Goal: Task Accomplishment & Management: Manage account settings

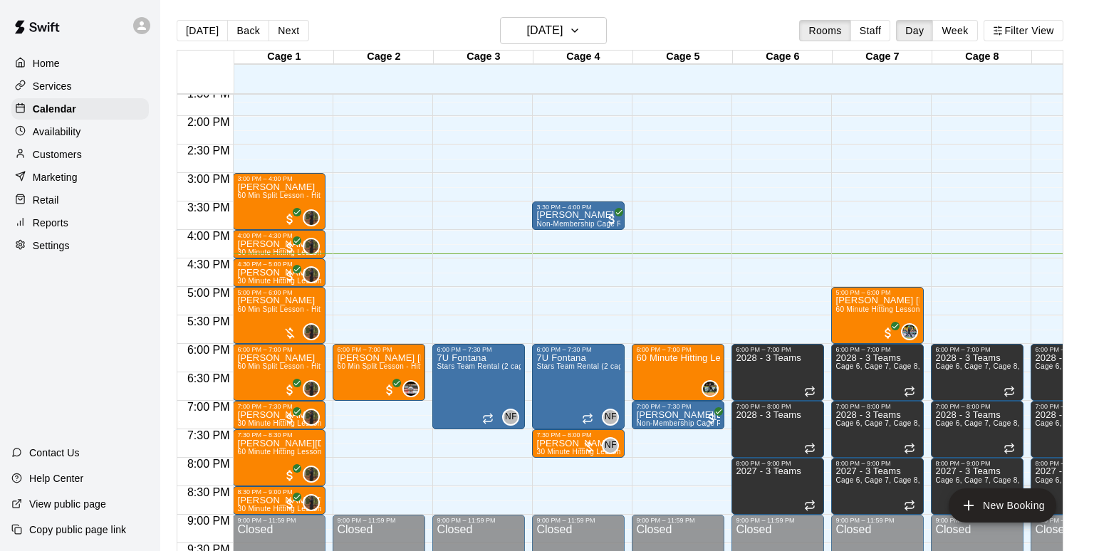
scroll to position [776, 0]
drag, startPoint x: 649, startPoint y: 260, endPoint x: 651, endPoint y: 284, distance: 24.3
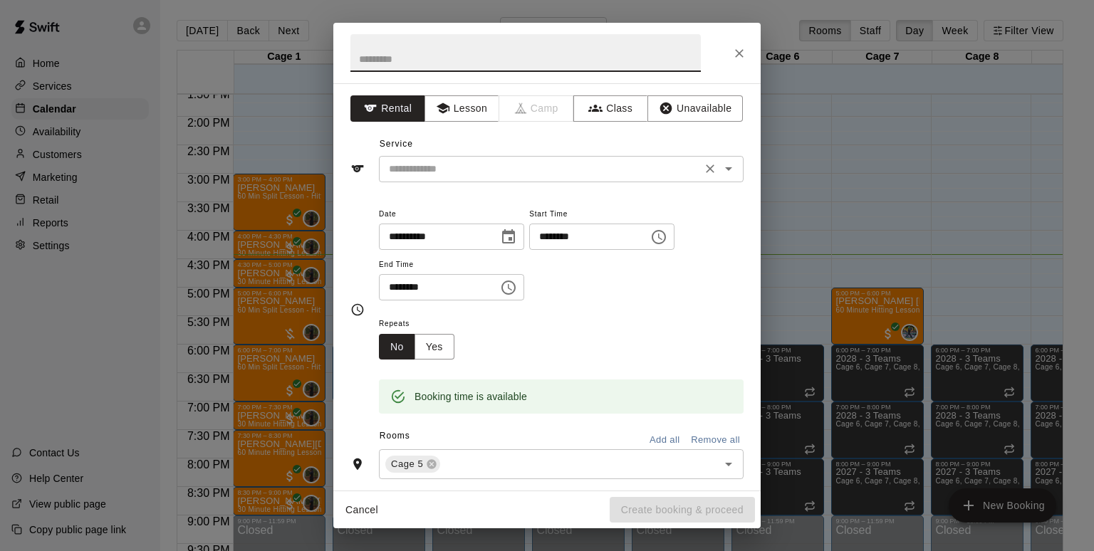
click at [527, 169] on input "text" at bounding box center [540, 169] width 314 height 18
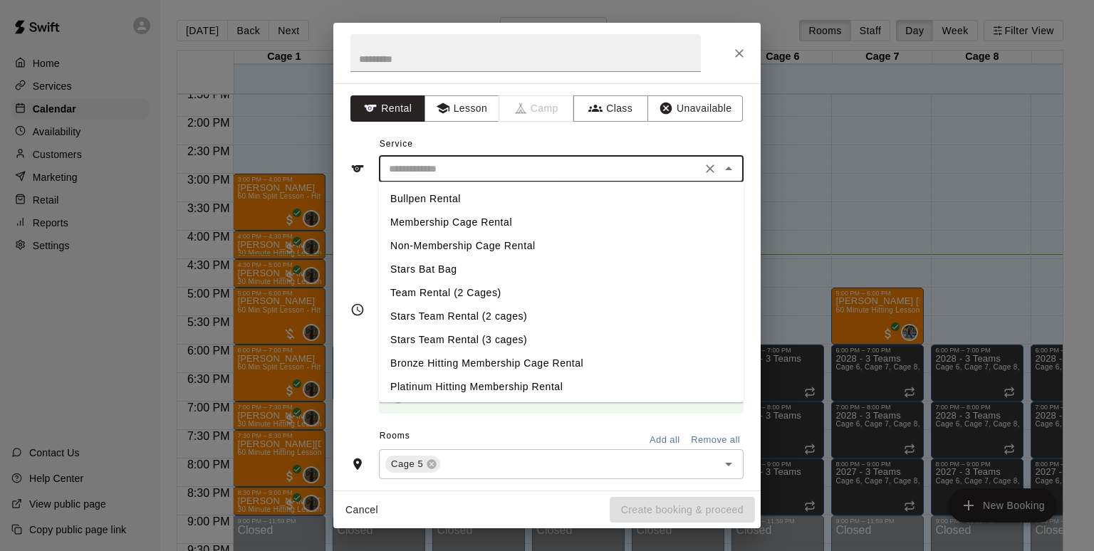
click at [508, 222] on li "Membership Cage Rental" at bounding box center [561, 223] width 365 height 24
type input "**********"
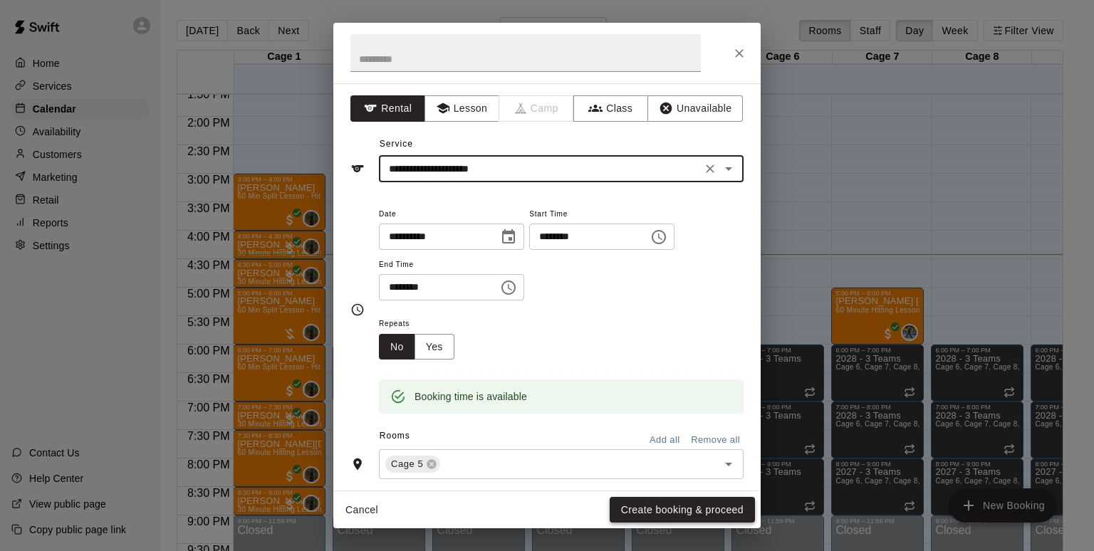
click at [678, 511] on button "Create booking & proceed" at bounding box center [682, 510] width 145 height 26
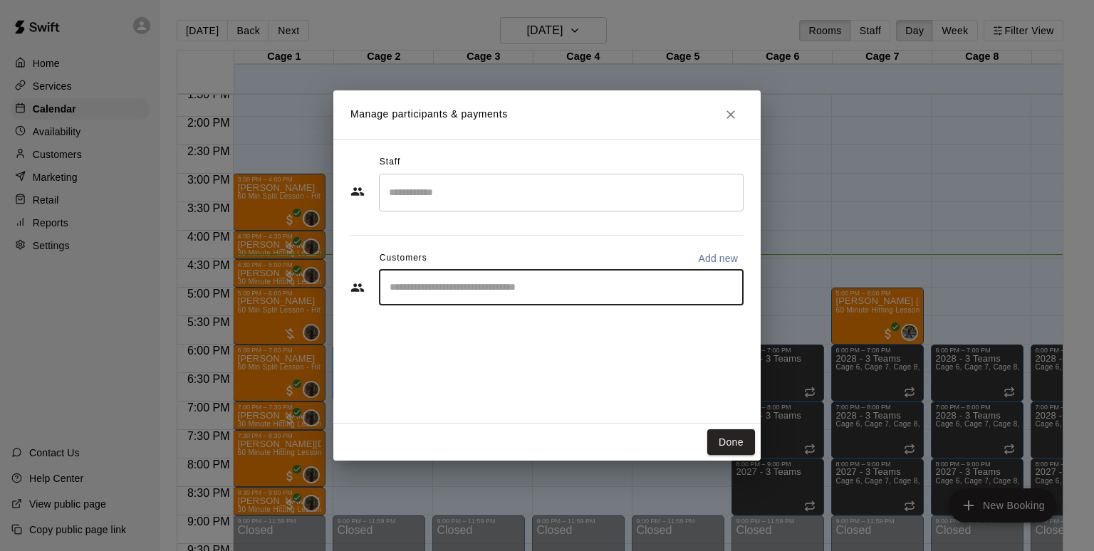
click at [526, 292] on input "Start typing to search customers..." at bounding box center [561, 288] width 352 height 14
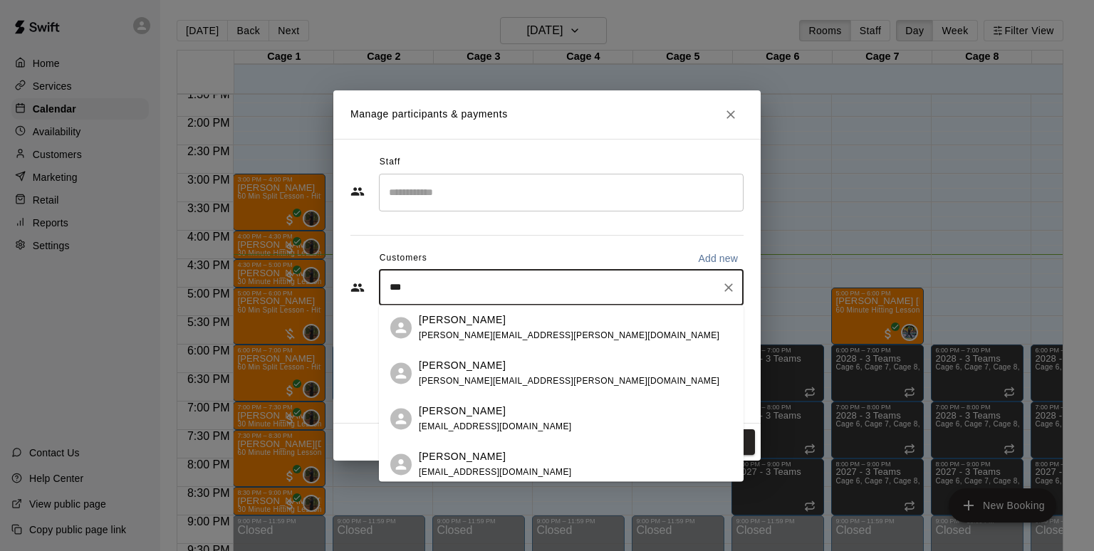
type input "****"
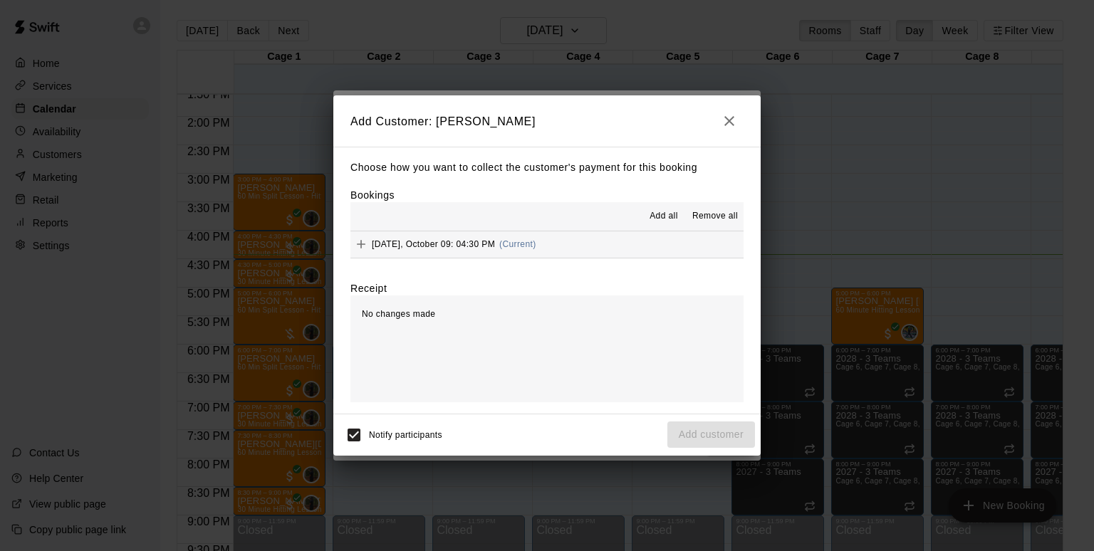
click at [523, 245] on span "(Current)" at bounding box center [517, 244] width 37 height 10
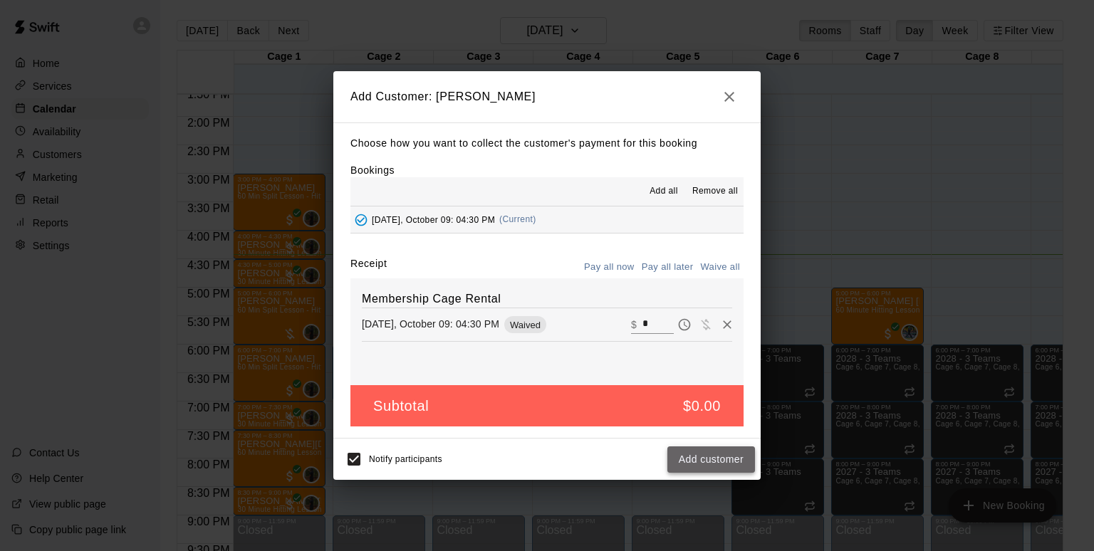
click at [714, 456] on button "Add customer" at bounding box center [711, 460] width 88 height 26
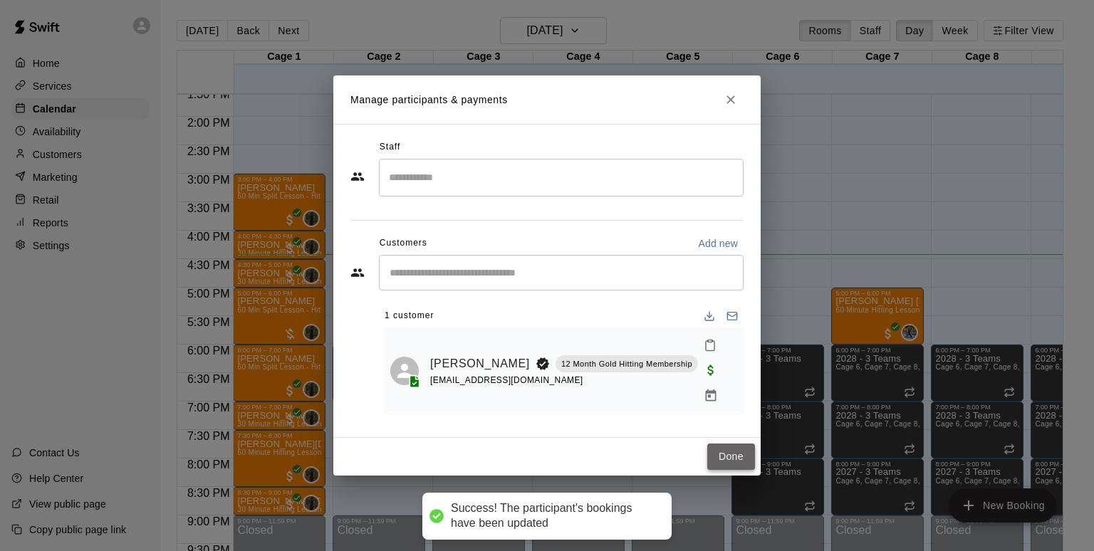
click at [730, 444] on button "Done" at bounding box center [731, 457] width 48 height 26
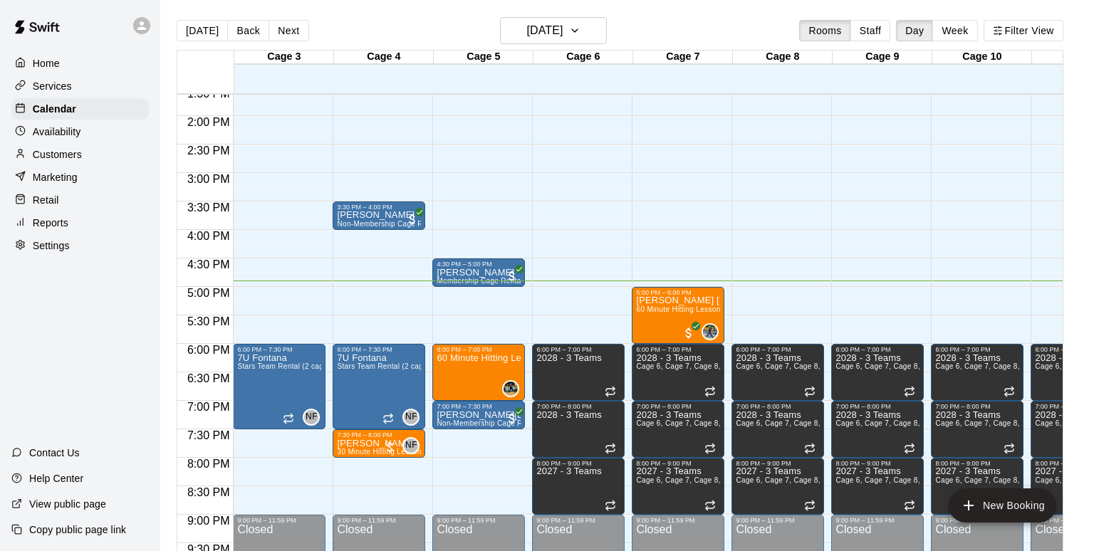
scroll to position [0, 201]
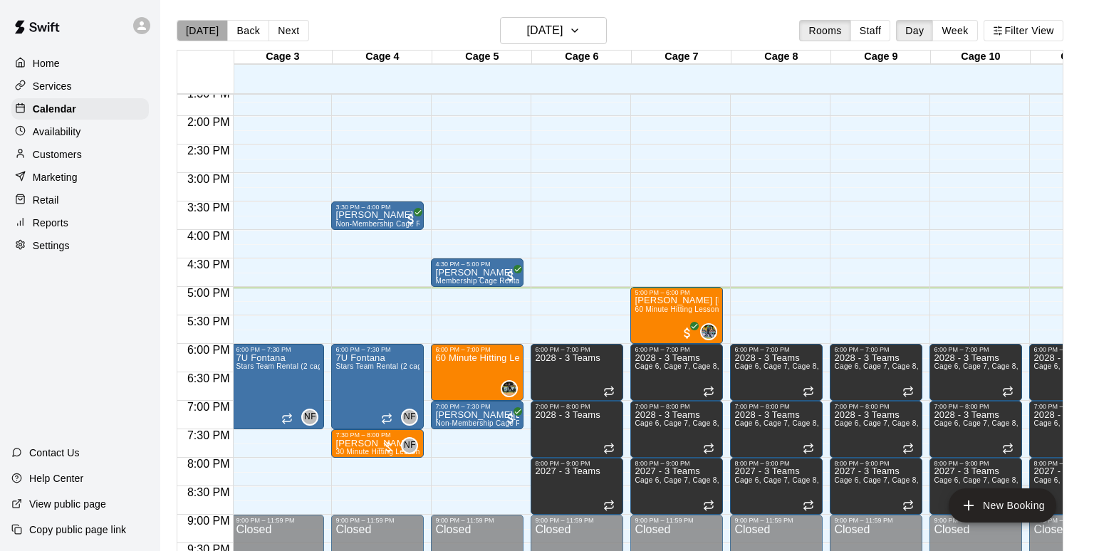
click at [204, 28] on button "[DATE]" at bounding box center [202, 30] width 51 height 21
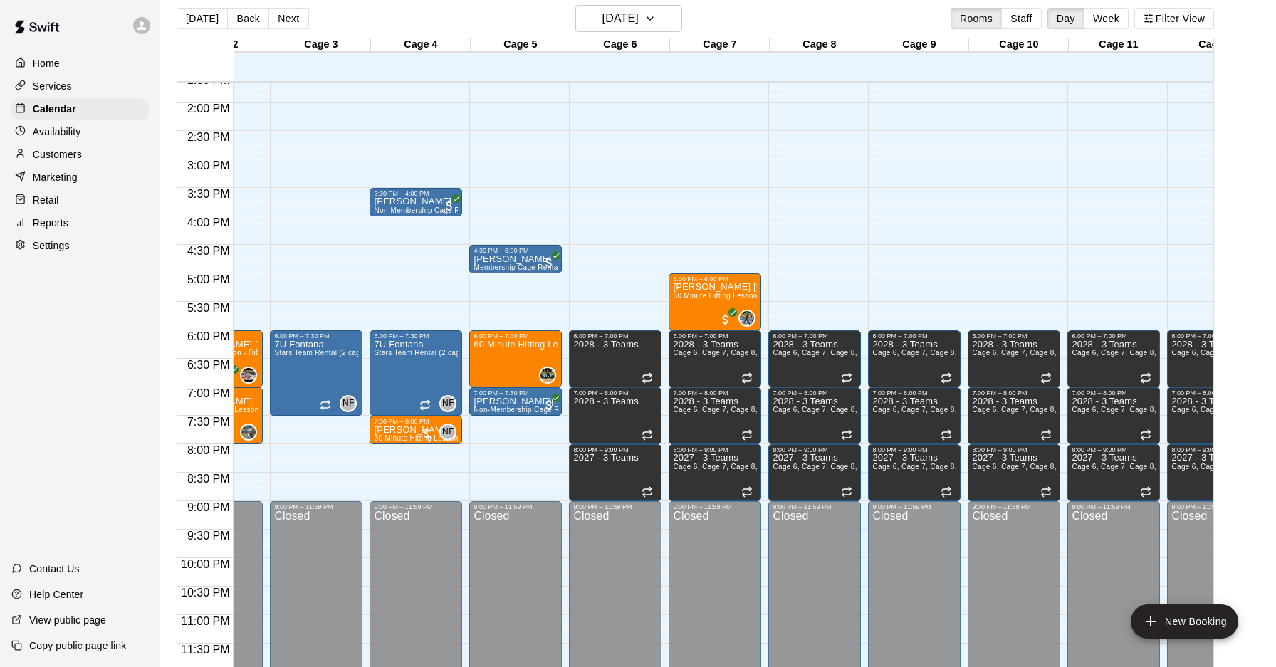
scroll to position [0, 0]
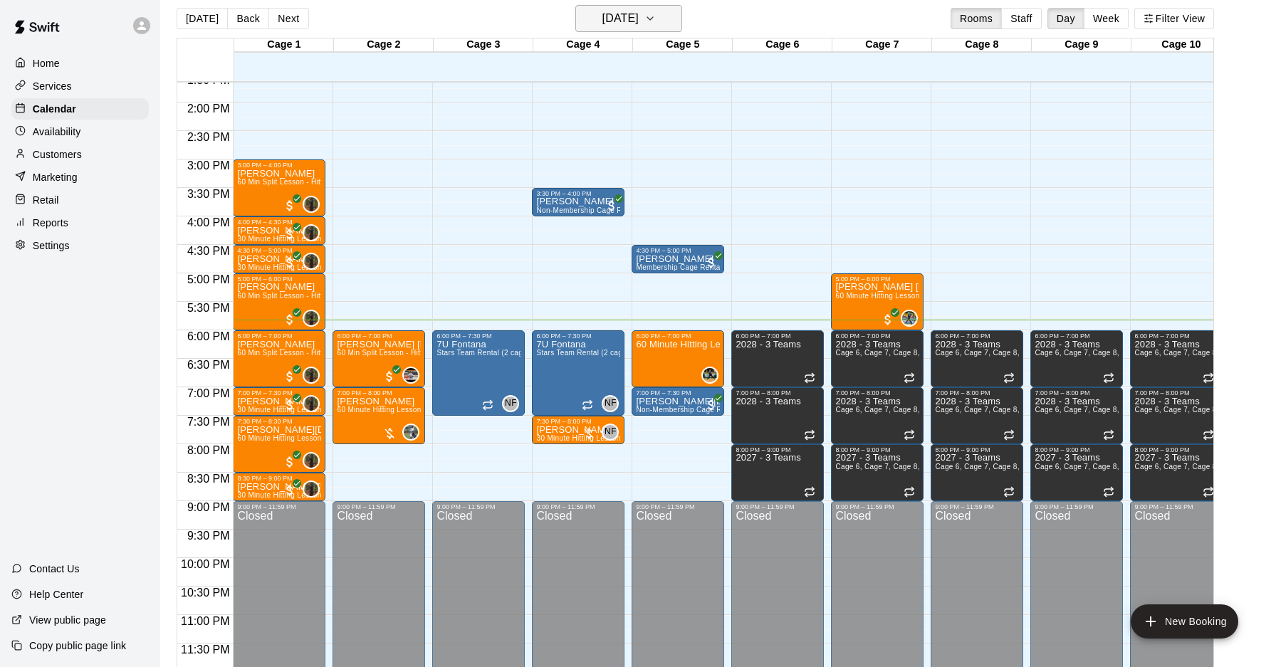
drag, startPoint x: 585, startPoint y: 4, endPoint x: 588, endPoint y: 16, distance: 13.1
click at [584, 4] on main "[DATE] Back [DATE][DATE] Rooms Staff Day Week Filter View Cage 1 09 Thu Cage 2 …" at bounding box center [718, 333] width 1116 height 690
click at [602, 16] on h6 "[DATE]" at bounding box center [620, 19] width 36 height 20
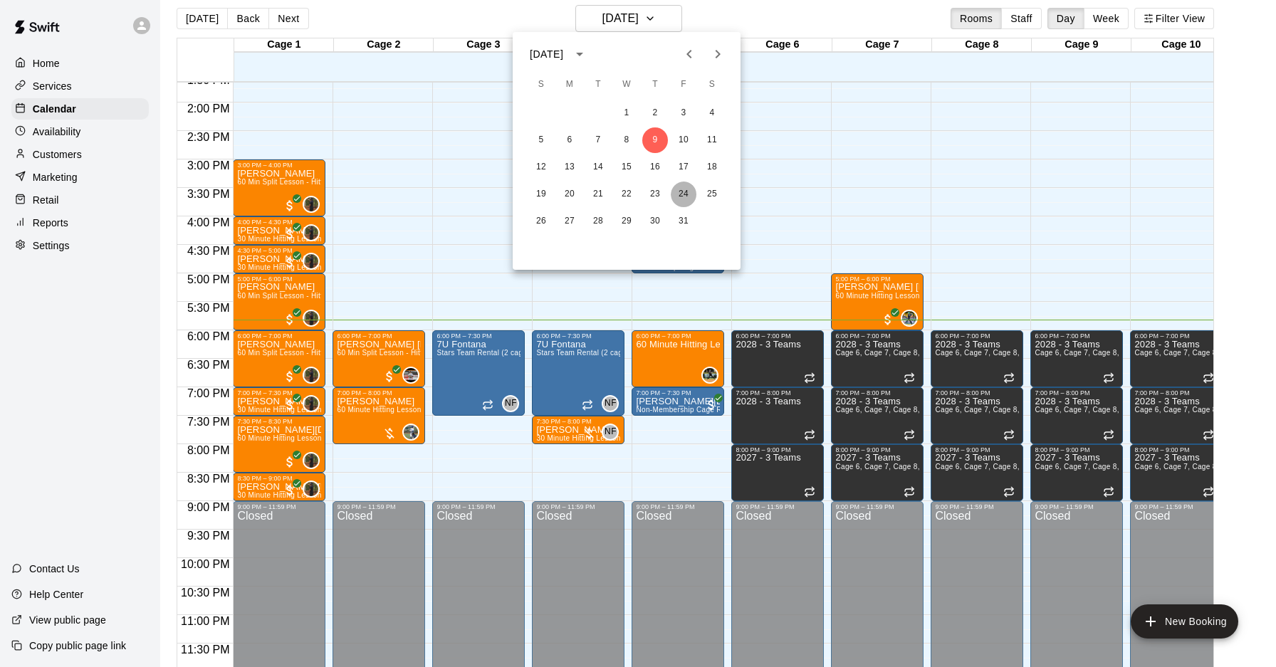
click at [681, 194] on button "24" at bounding box center [684, 195] width 26 height 26
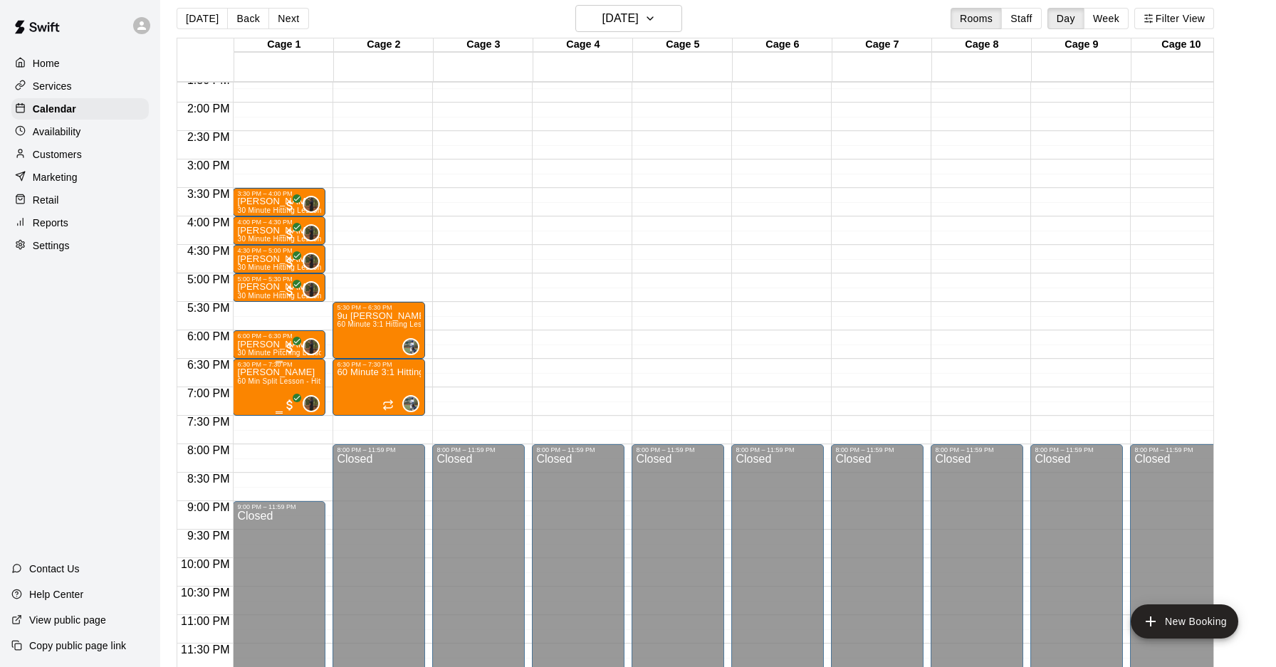
click at [268, 385] on span "60 Min Split Lesson - Hitting/Pitching" at bounding box center [299, 381] width 125 height 8
click at [283, 378] on div at bounding box center [638, 333] width 1276 height 667
click at [288, 382] on span "60 Min Split Lesson - Hitting/Pitching" at bounding box center [299, 381] width 125 height 8
click at [272, 381] on div at bounding box center [638, 333] width 1276 height 667
click at [289, 381] on span "60 Min Split Lesson - Hitting/Pitching" at bounding box center [299, 381] width 125 height 8
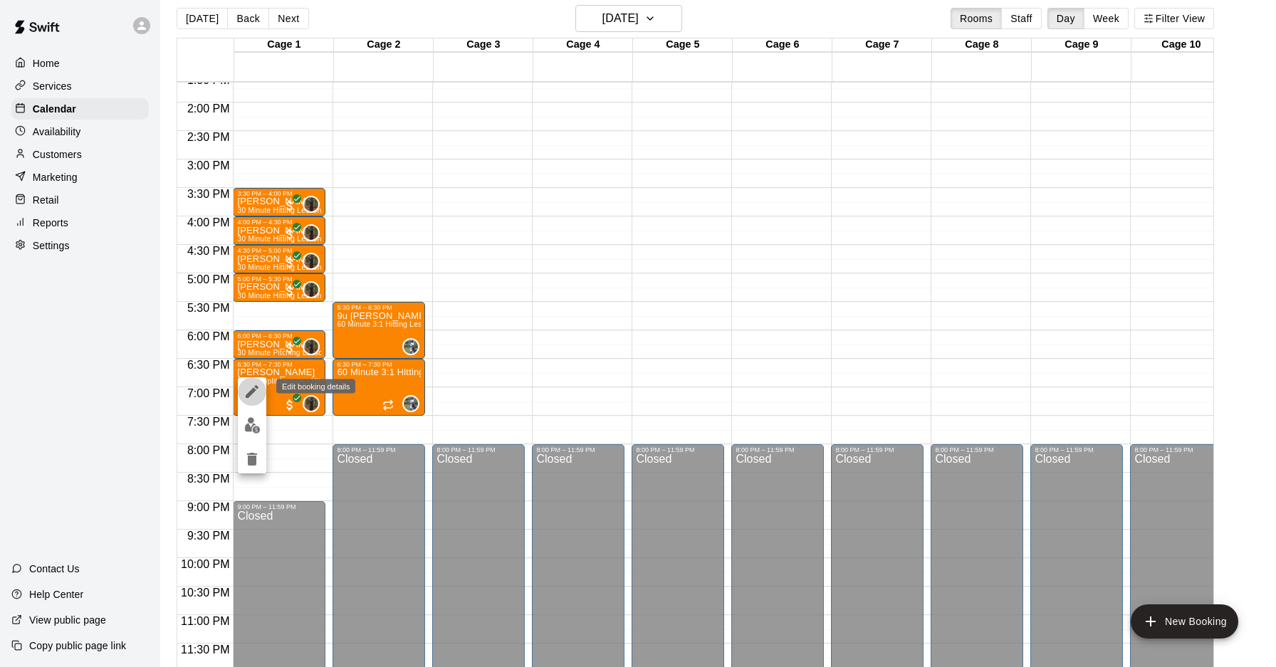
click at [251, 397] on icon "edit" at bounding box center [252, 391] width 17 height 17
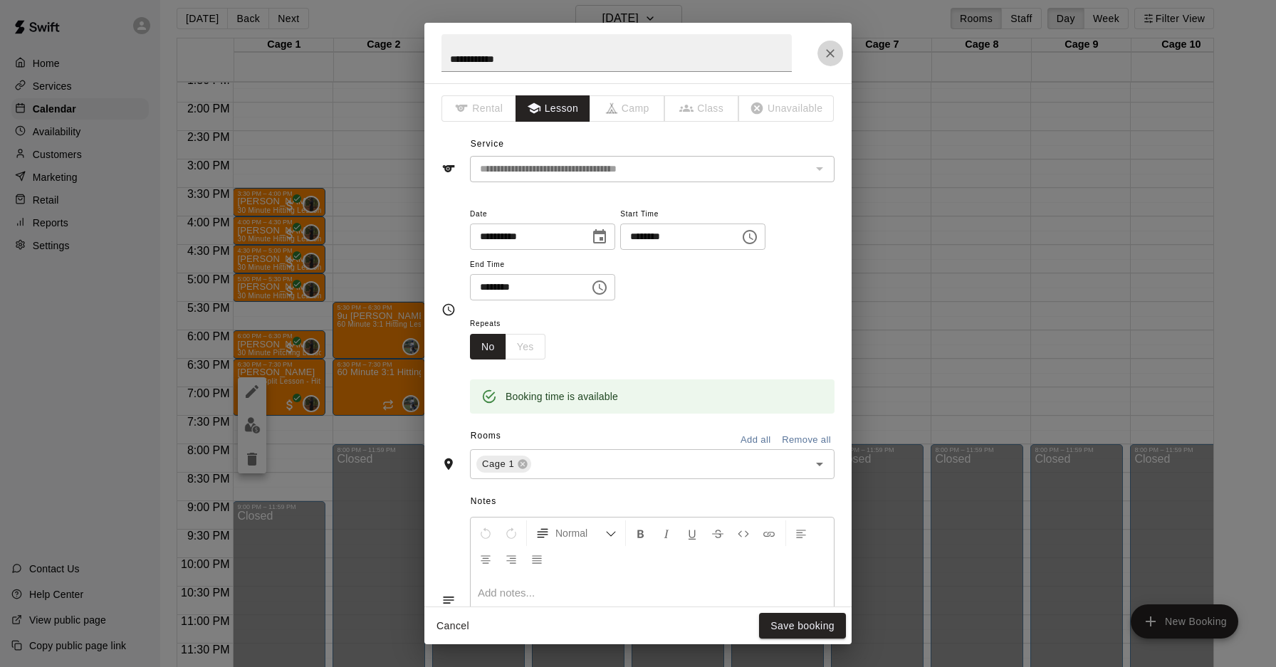
drag, startPoint x: 824, startPoint y: 62, endPoint x: 828, endPoint y: 54, distance: 8.6
click at [824, 62] on button "Close" at bounding box center [831, 54] width 26 height 26
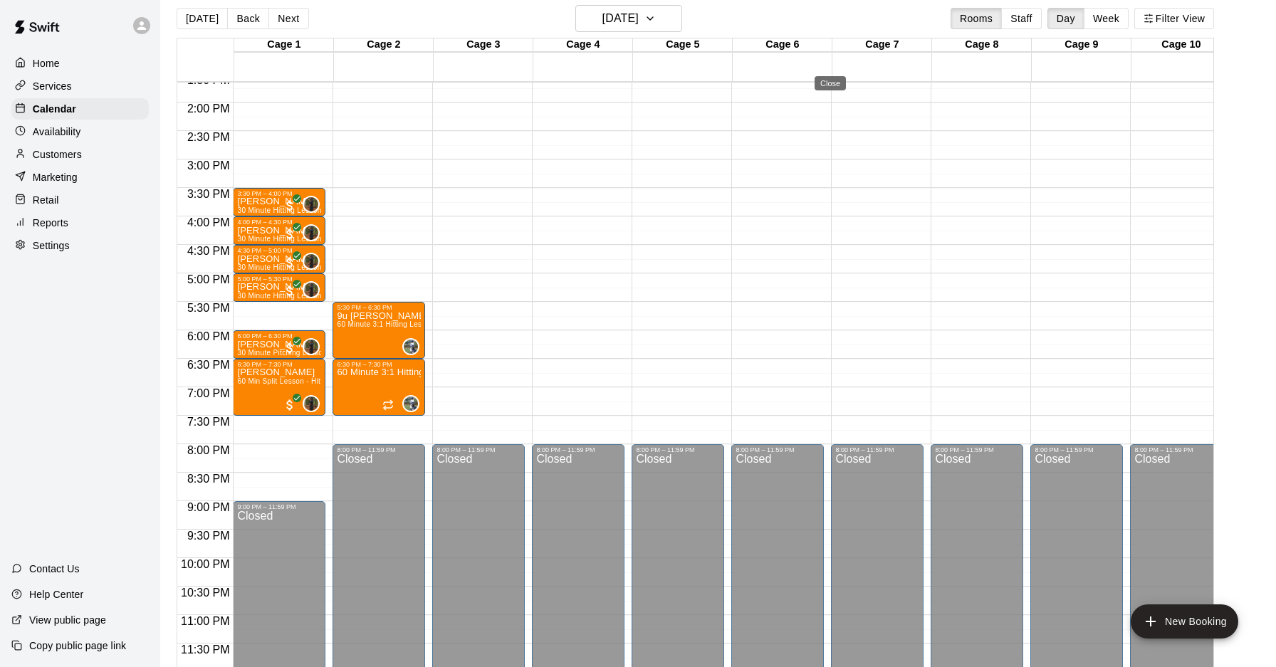
drag, startPoint x: 828, startPoint y: 53, endPoint x: 525, endPoint y: 298, distance: 388.9
click at [251, 420] on img "edit" at bounding box center [252, 416] width 16 height 16
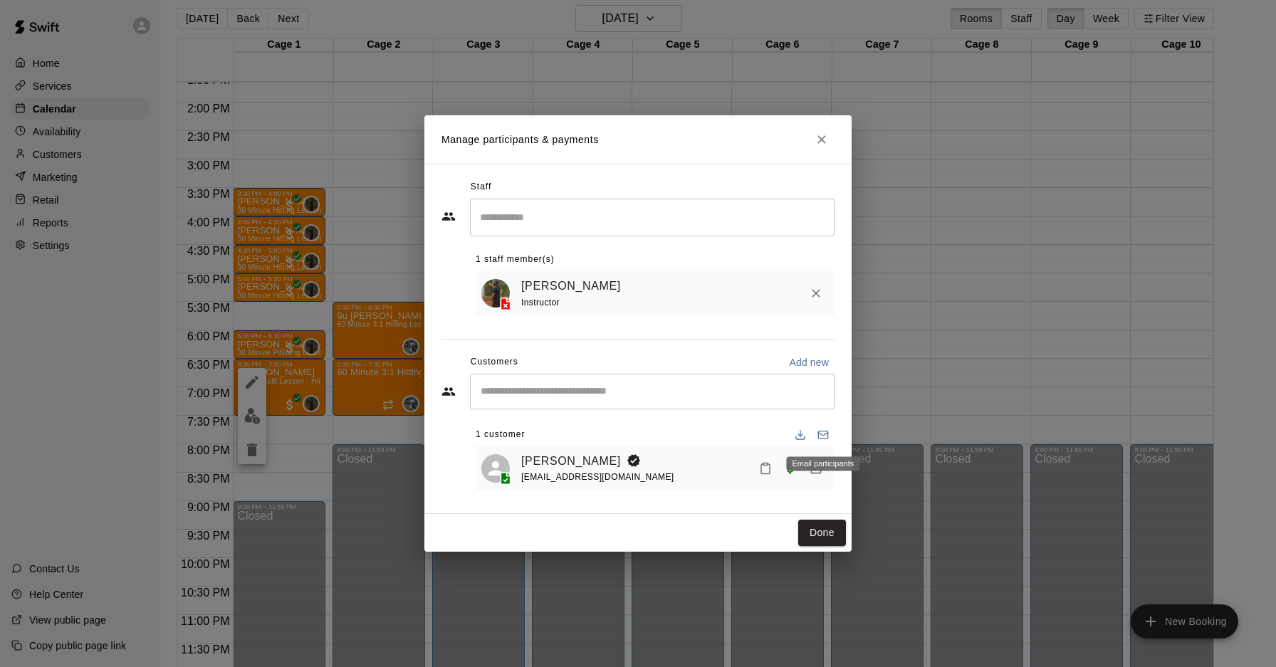
click at [815, 469] on div "Email participants" at bounding box center [822, 463] width 73 height 14
click at [791, 466] on span "Paid with Card" at bounding box center [791, 467] width 26 height 12
click at [805, 469] on button "Manage bookings & payment" at bounding box center [816, 469] width 26 height 26
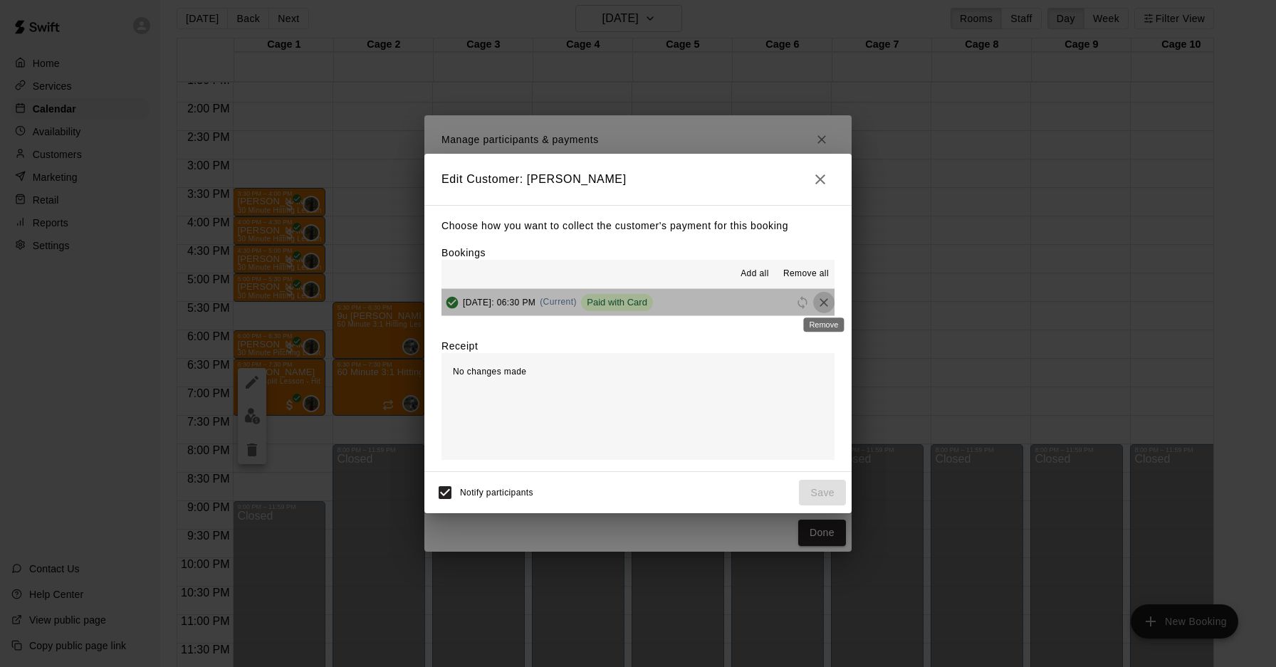
click at [819, 299] on icon "Remove" at bounding box center [824, 303] width 14 height 14
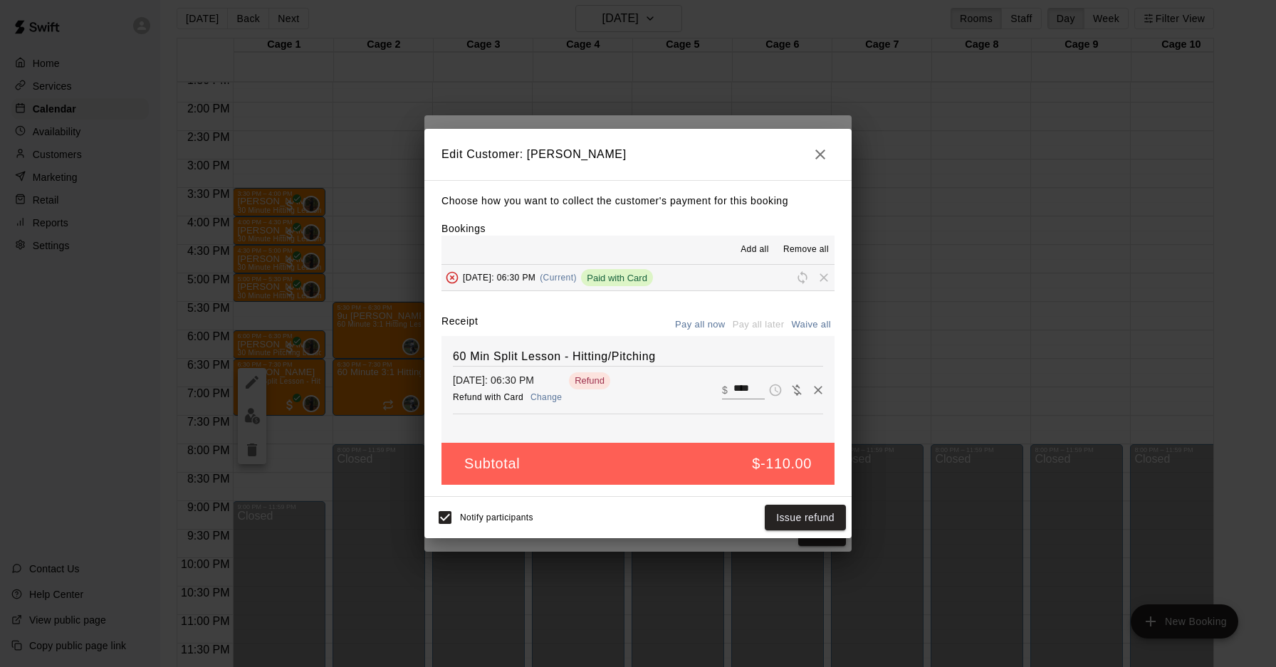
click at [552, 401] on button "Change" at bounding box center [546, 397] width 46 height 21
drag, startPoint x: 795, startPoint y: 516, endPoint x: 755, endPoint y: 471, distance: 60.6
click at [728, 455] on div "Edit Customer: [PERSON_NAME] Choose how you want to collect the customer's paym…" at bounding box center [637, 333] width 427 height 409
click at [791, 515] on button "Issue refund" at bounding box center [805, 518] width 81 height 26
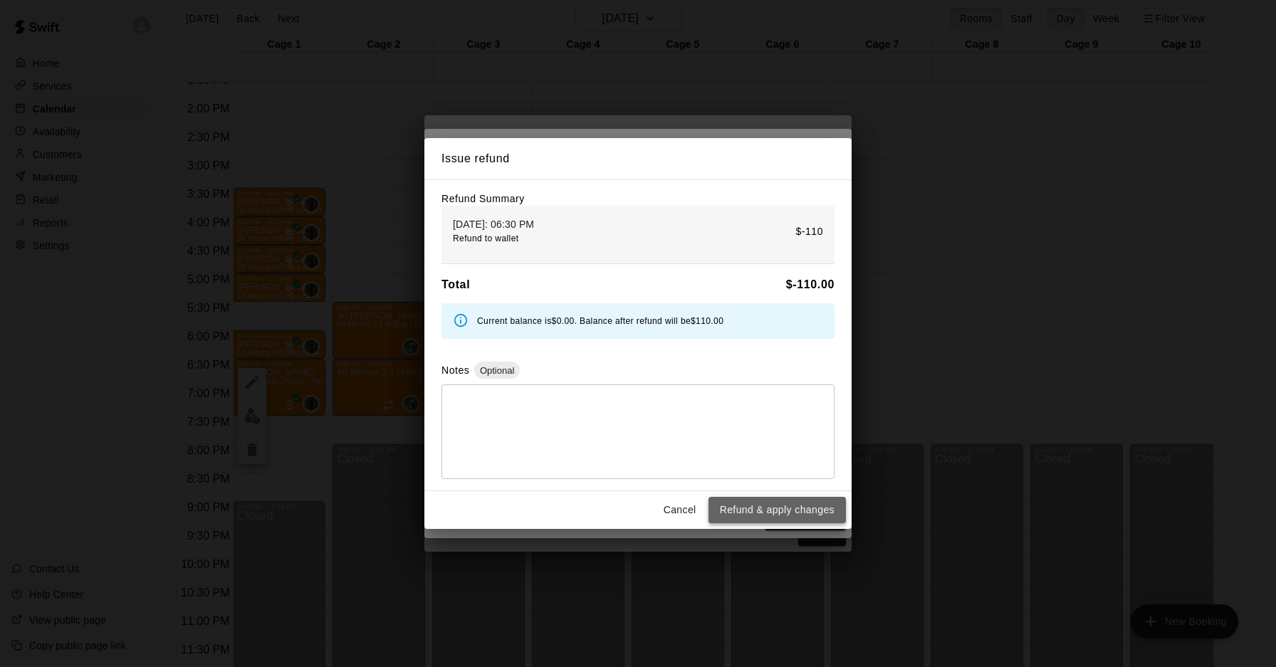
click at [766, 508] on button "Refund & apply changes" at bounding box center [777, 510] width 137 height 26
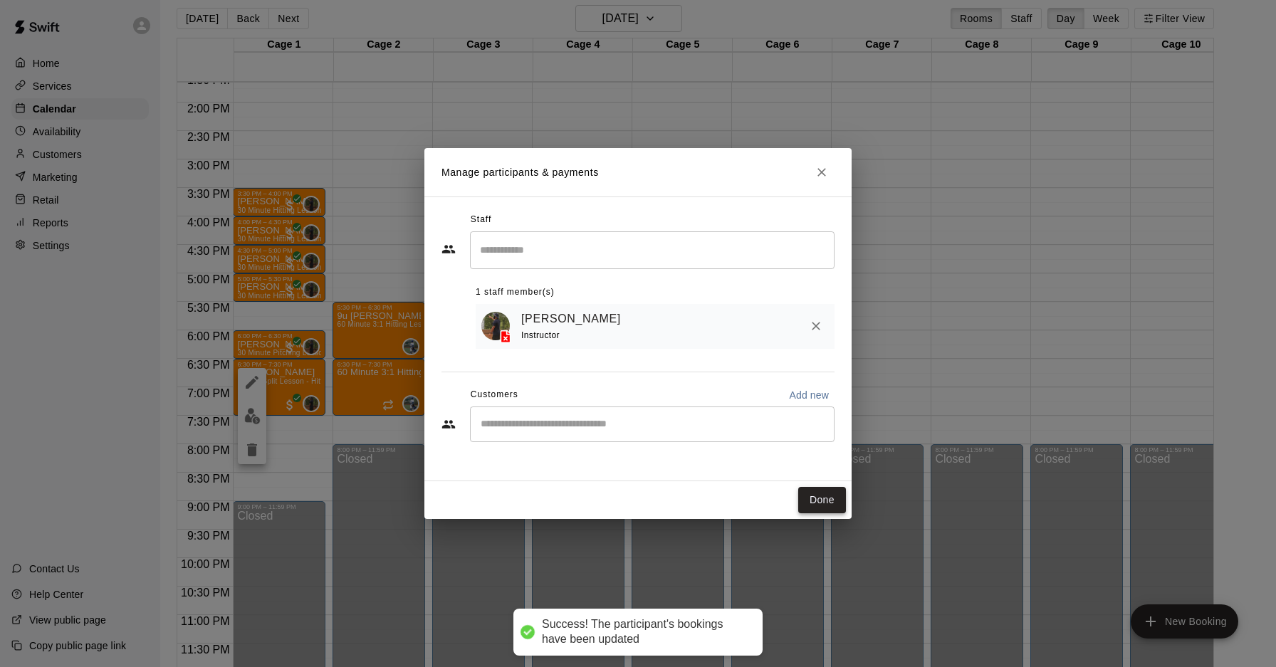
click at [808, 495] on button "Done" at bounding box center [822, 500] width 48 height 26
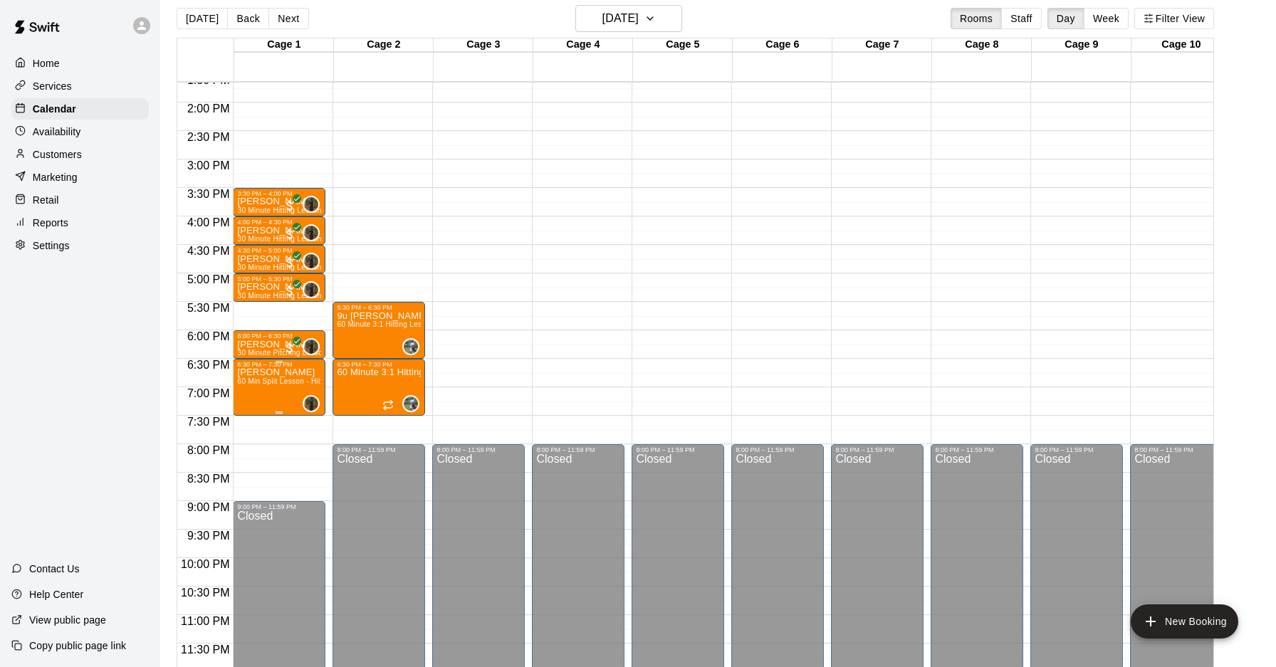
click at [251, 447] on icon "delete" at bounding box center [252, 450] width 10 height 13
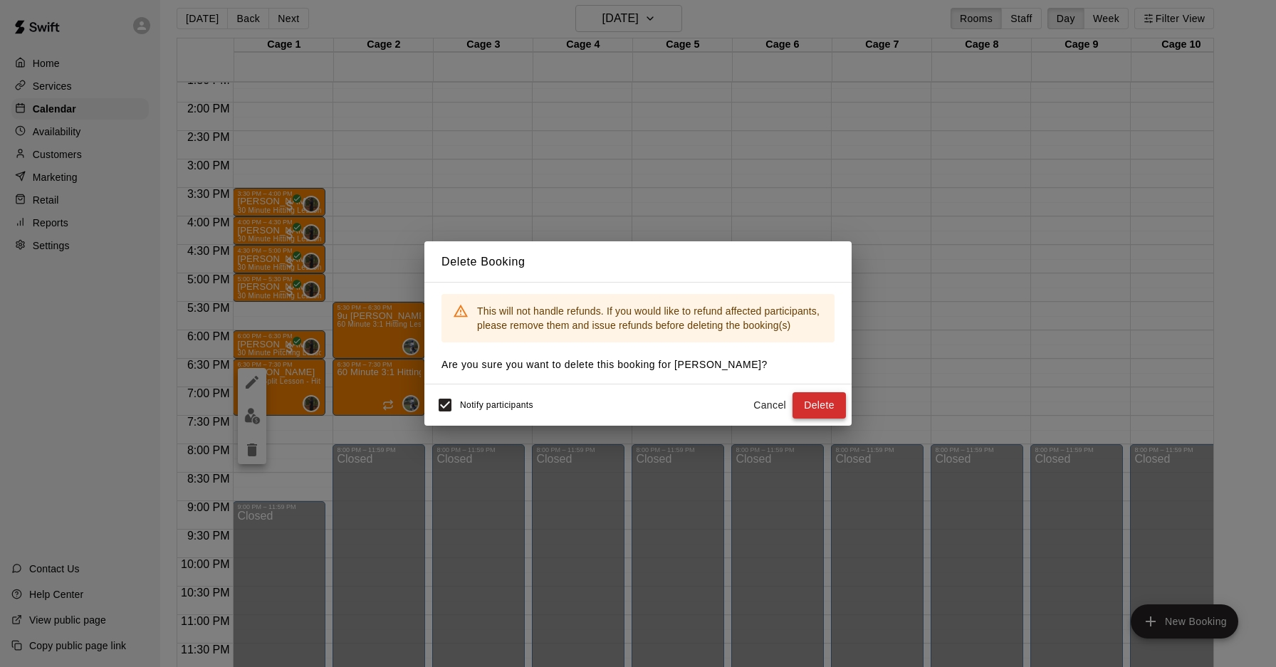
click at [830, 407] on button "Delete" at bounding box center [819, 405] width 53 height 26
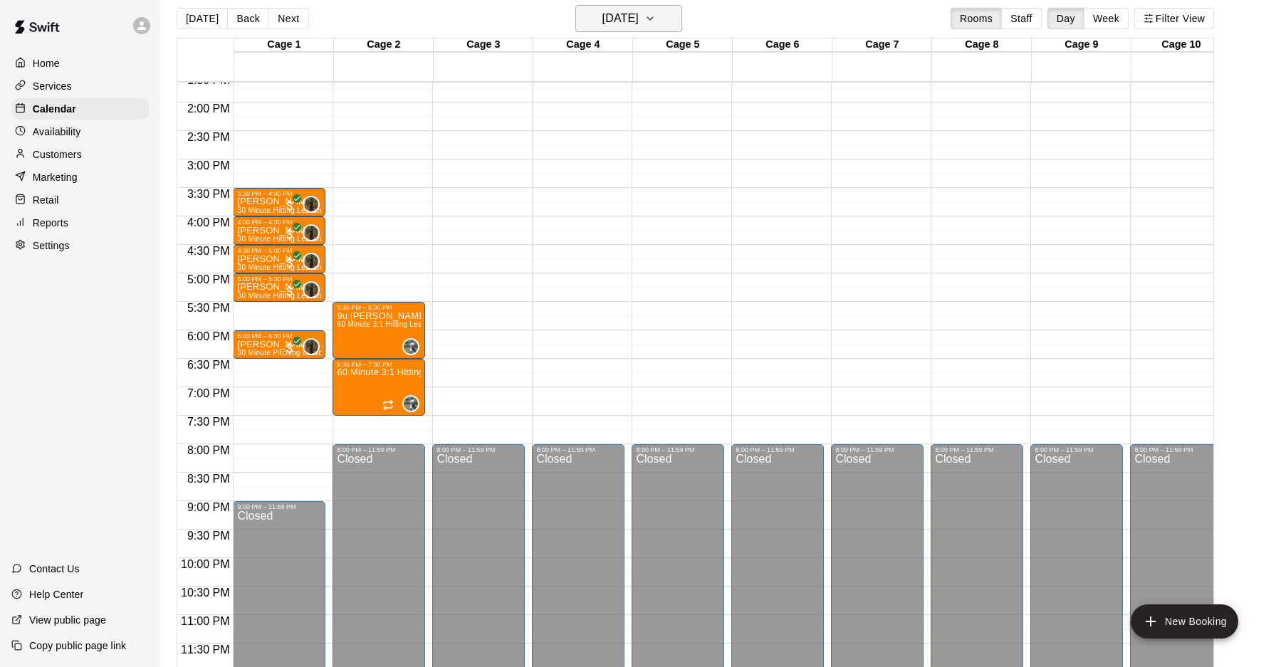
click at [602, 23] on h6 "[DATE]" at bounding box center [620, 19] width 36 height 20
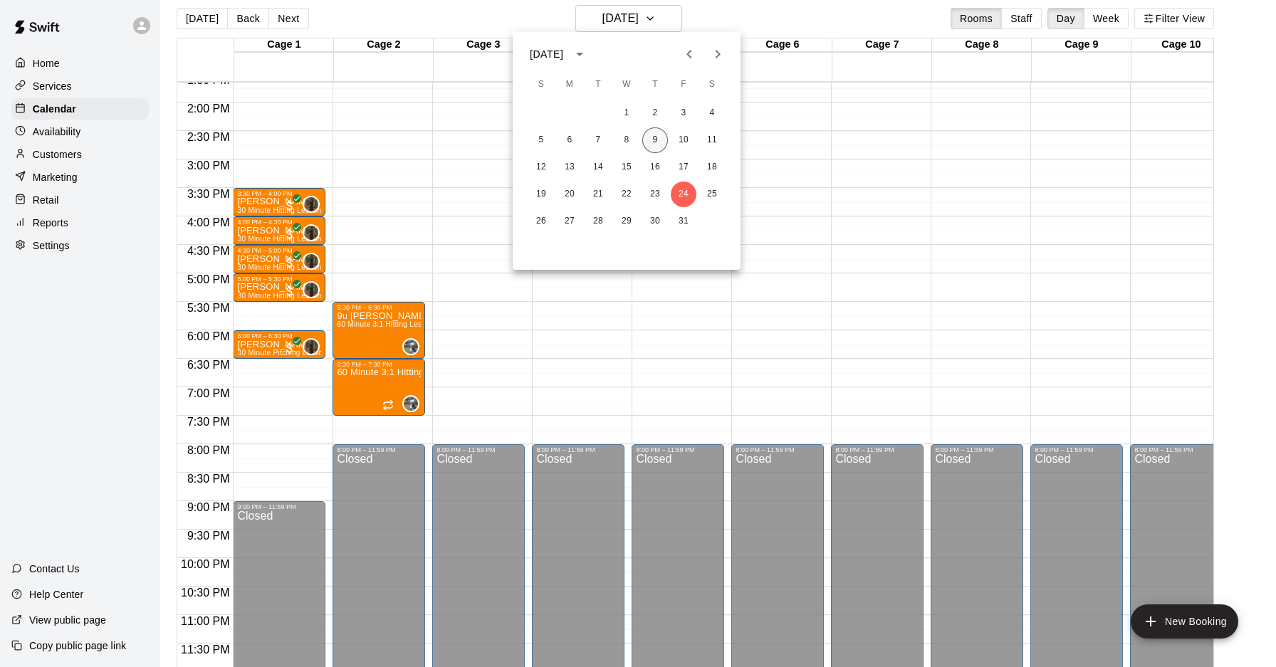
click at [651, 138] on button "9" at bounding box center [655, 140] width 26 height 26
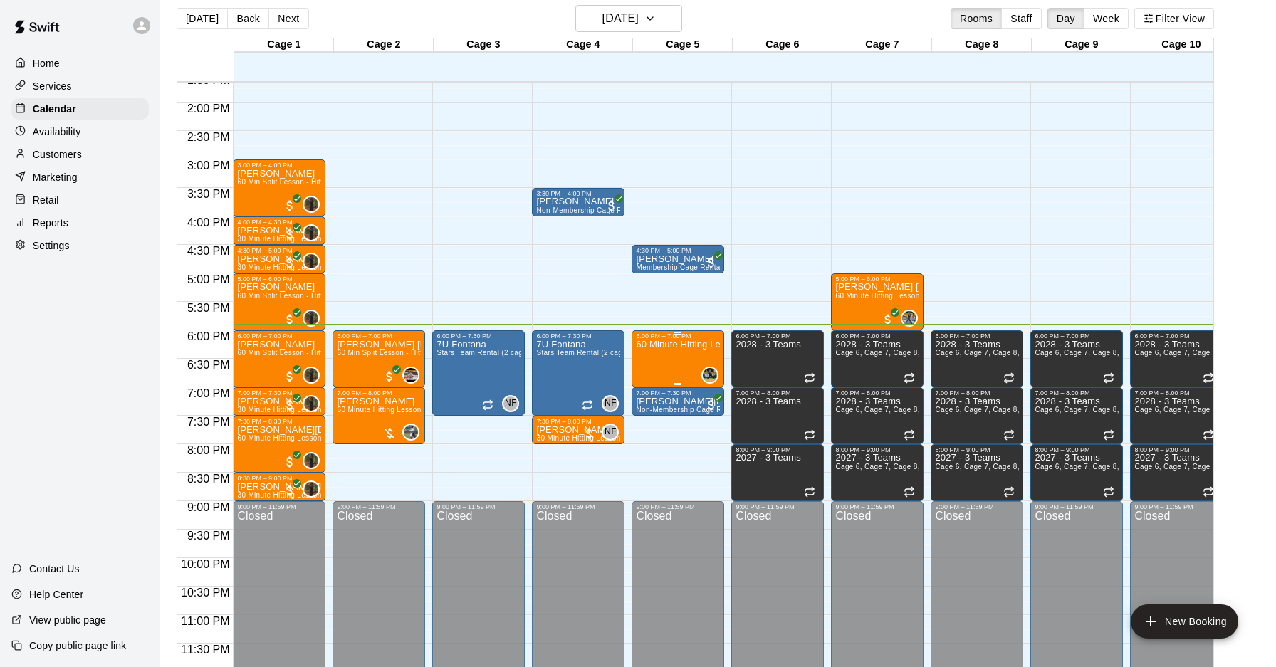
click at [672, 361] on div "60 Minute Hitting Lesson" at bounding box center [678, 673] width 84 height 667
click at [650, 383] on img "edit" at bounding box center [651, 388] width 16 height 16
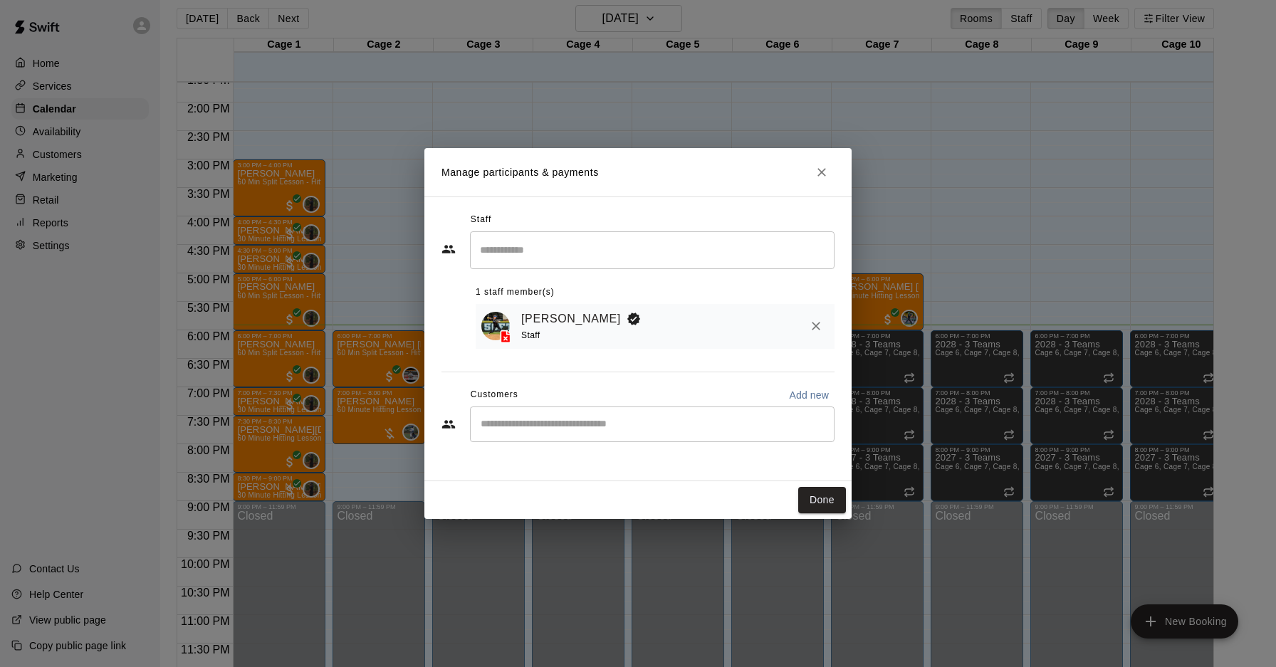
click at [794, 392] on p "Add new" at bounding box center [809, 395] width 40 height 14
select select "**"
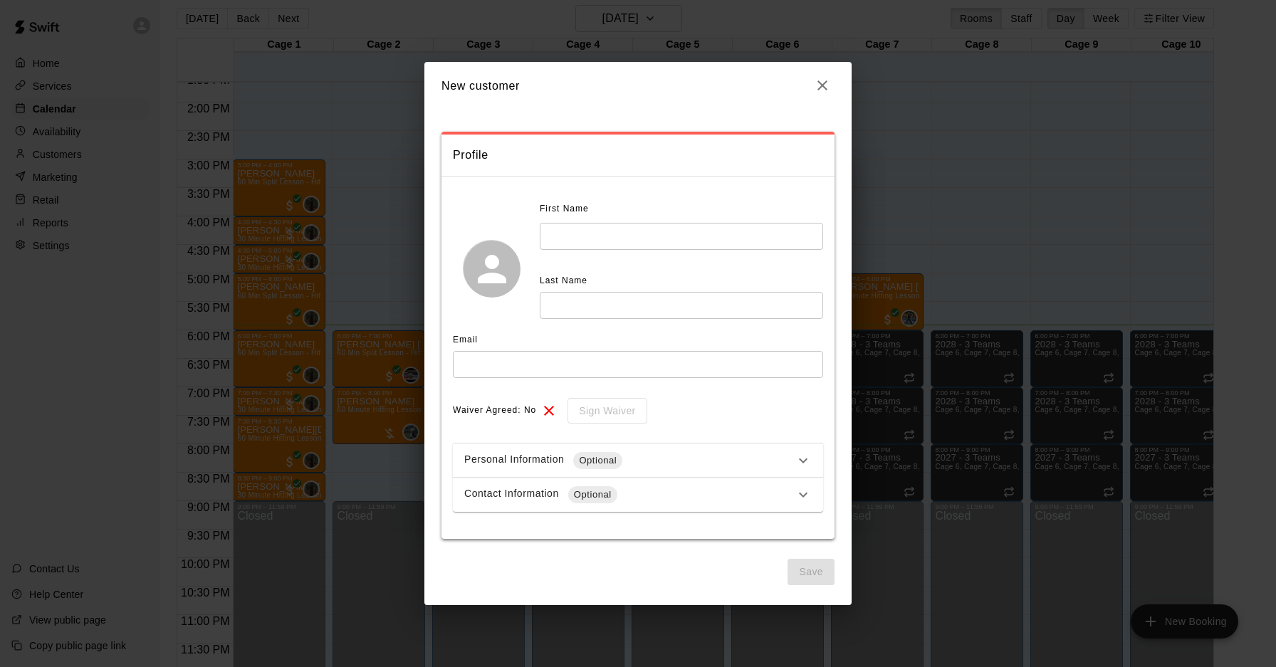
click at [619, 250] on div "First Name ​ Last Name ​" at bounding box center [681, 258] width 283 height 121
click at [610, 238] on input "text" at bounding box center [681, 236] width 283 height 26
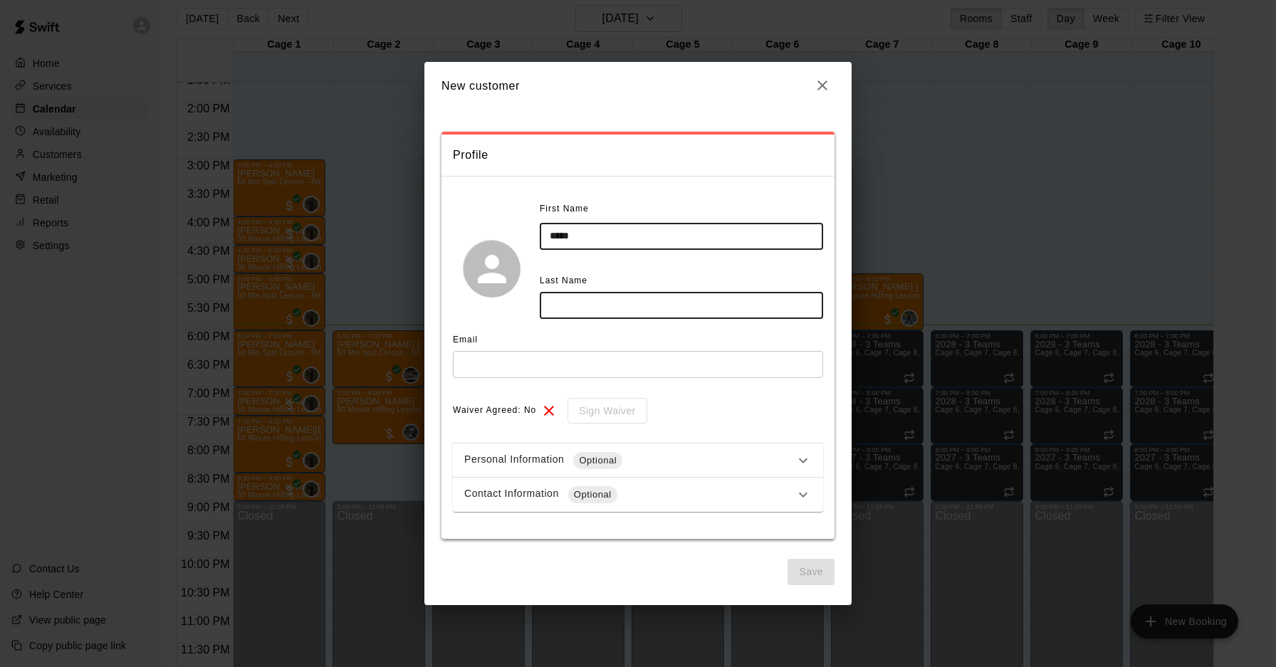
type input "*****"
click at [615, 319] on div "First Name ***** ​ Last Name ​" at bounding box center [638, 268] width 370 height 141
click at [622, 306] on input "text" at bounding box center [681, 305] width 283 height 26
type input "***"
click at [822, 83] on icon "button" at bounding box center [822, 85] width 17 height 17
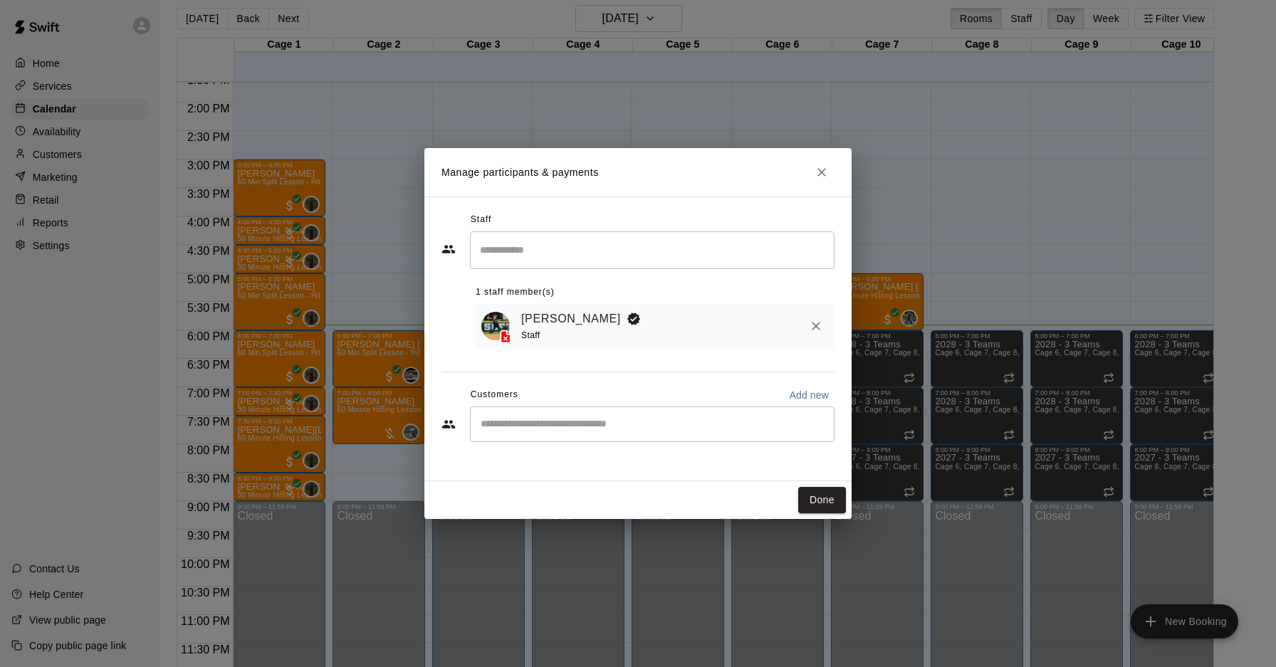
click at [729, 409] on div "​" at bounding box center [652, 425] width 365 height 36
type input "******"
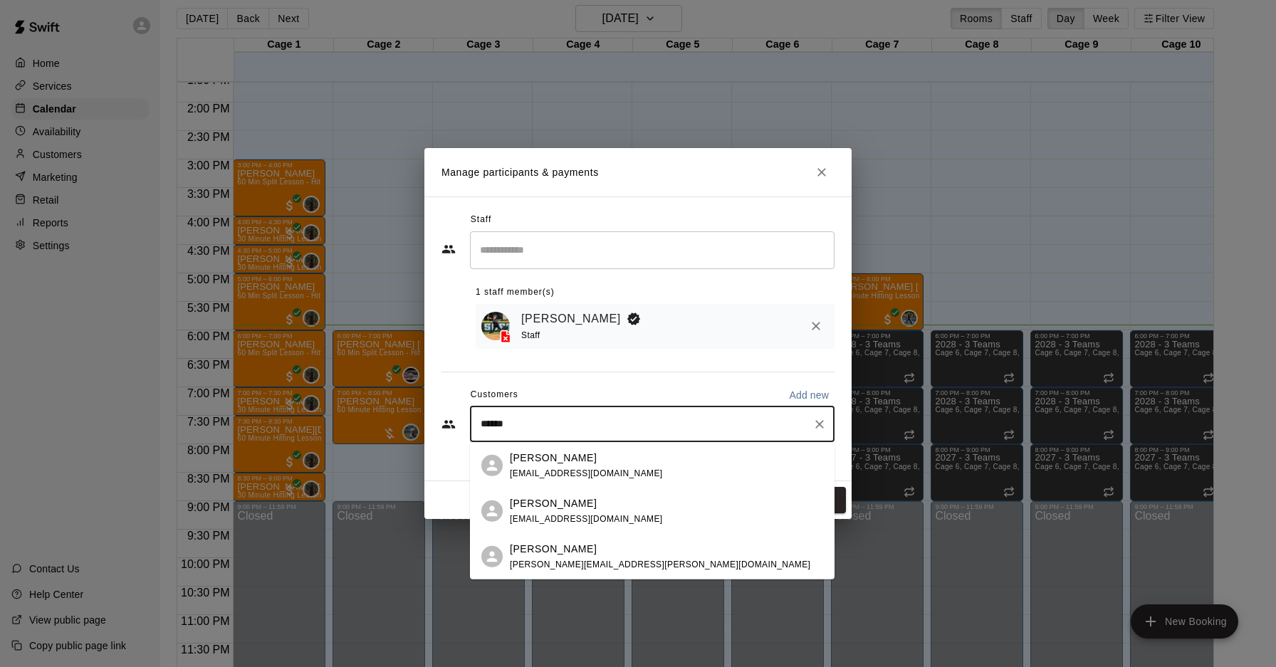
click at [638, 466] on div "[PERSON_NAME] [EMAIL_ADDRESS][DOMAIN_NAME]" at bounding box center [666, 465] width 313 height 31
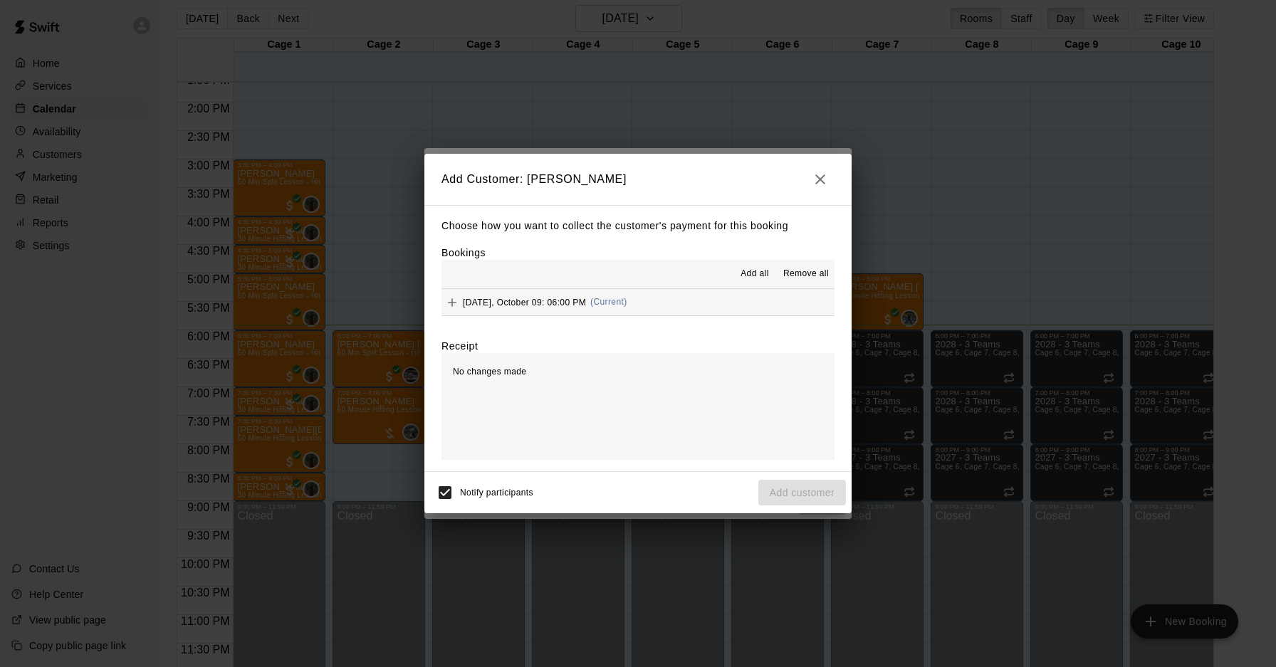
click at [627, 306] on span "(Current)" at bounding box center [608, 302] width 37 height 10
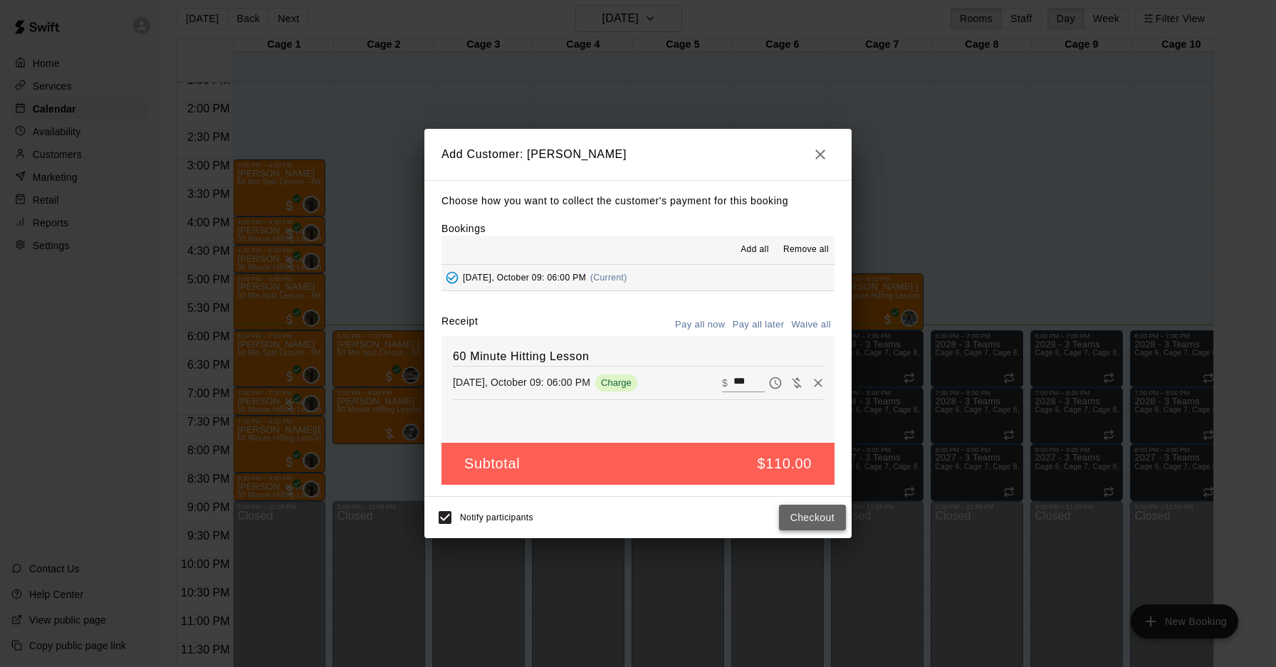
click at [810, 511] on button "Checkout" at bounding box center [812, 518] width 67 height 26
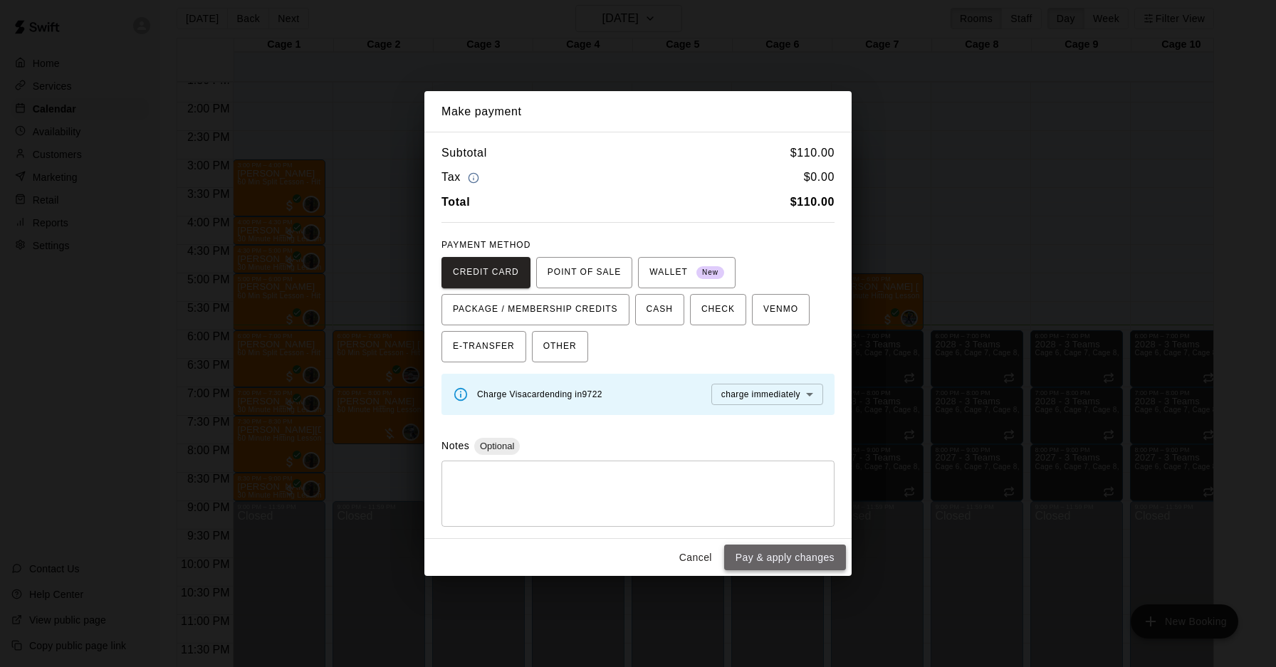
click at [784, 550] on button "Pay & apply changes" at bounding box center [785, 558] width 122 height 26
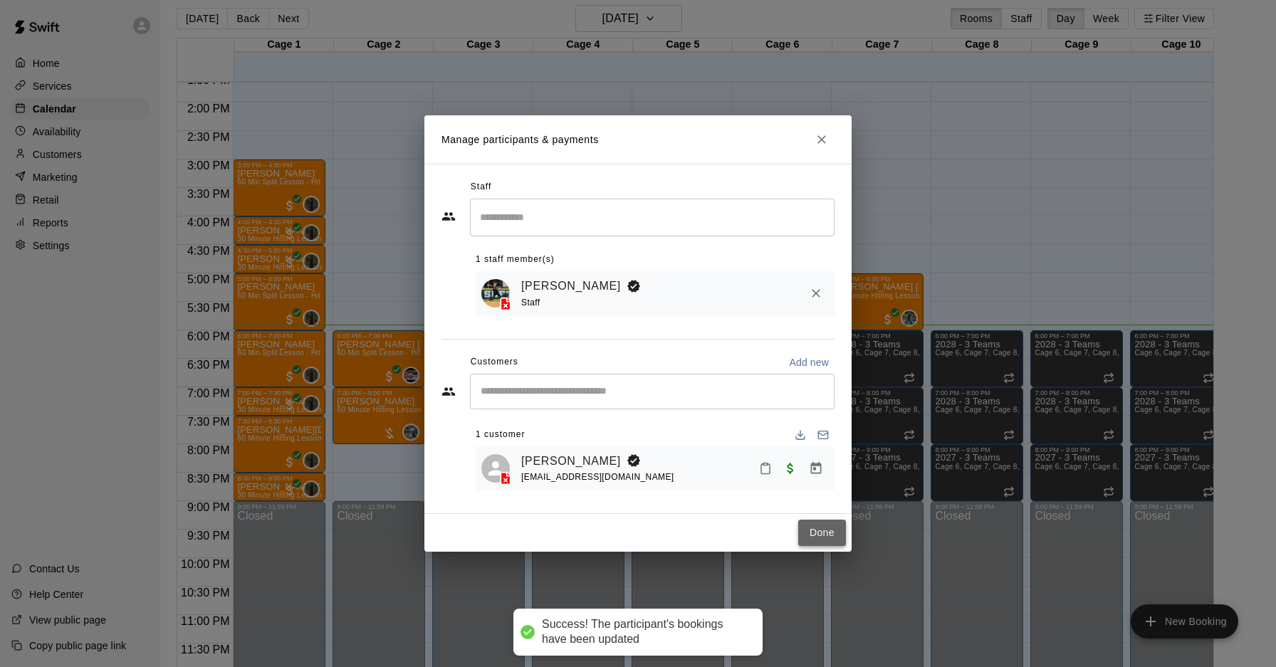
click at [812, 530] on button "Done" at bounding box center [822, 533] width 48 height 26
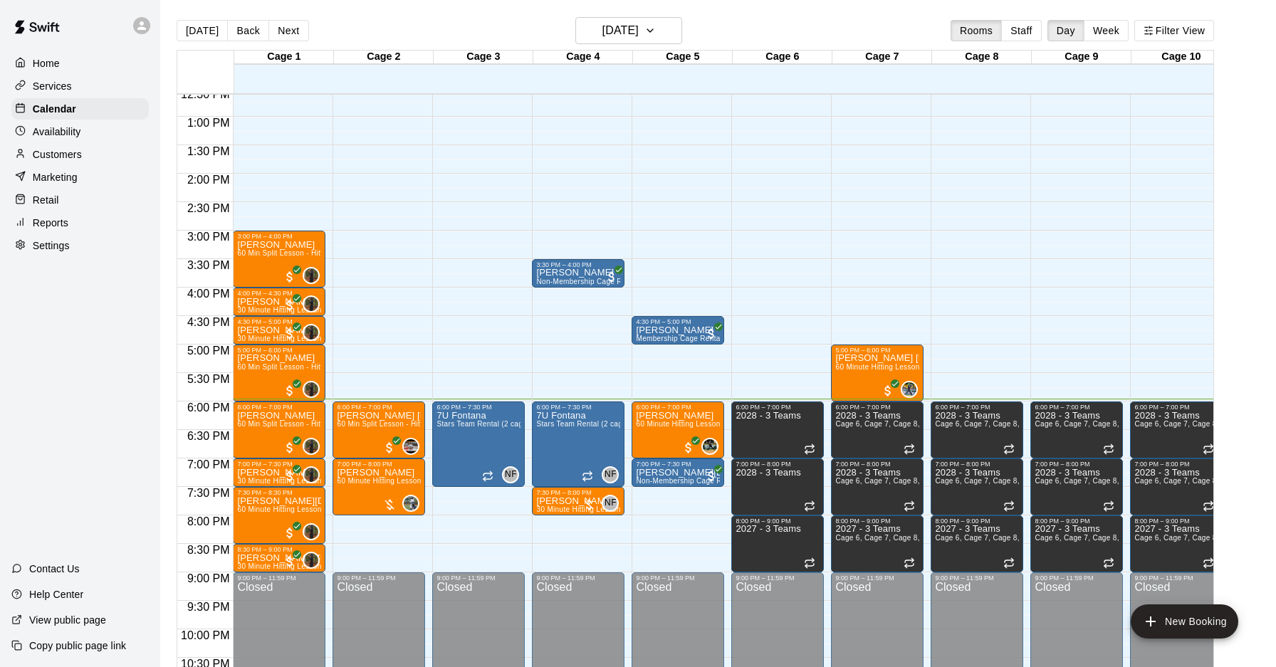
scroll to position [719, 0]
click at [387, 507] on div at bounding box center [389, 504] width 14 height 14
click at [395, 546] on img "edit" at bounding box center [398, 545] width 16 height 16
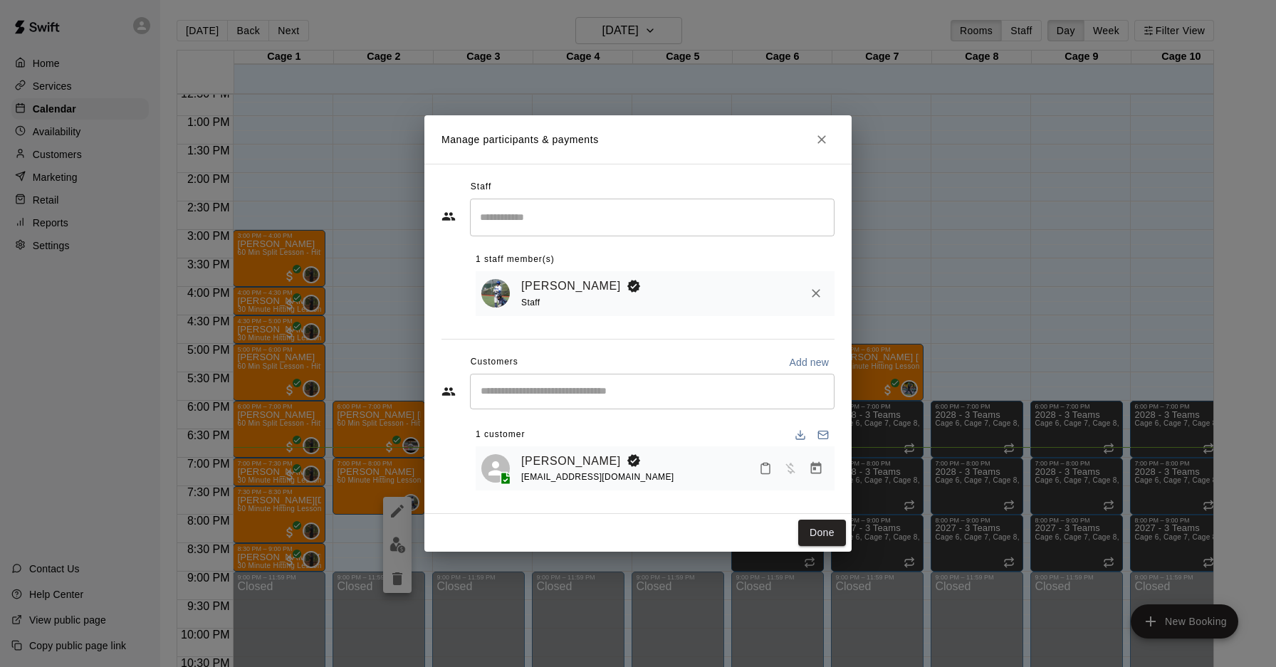
click at [814, 469] on icon "Manage bookings & payment" at bounding box center [816, 468] width 11 height 12
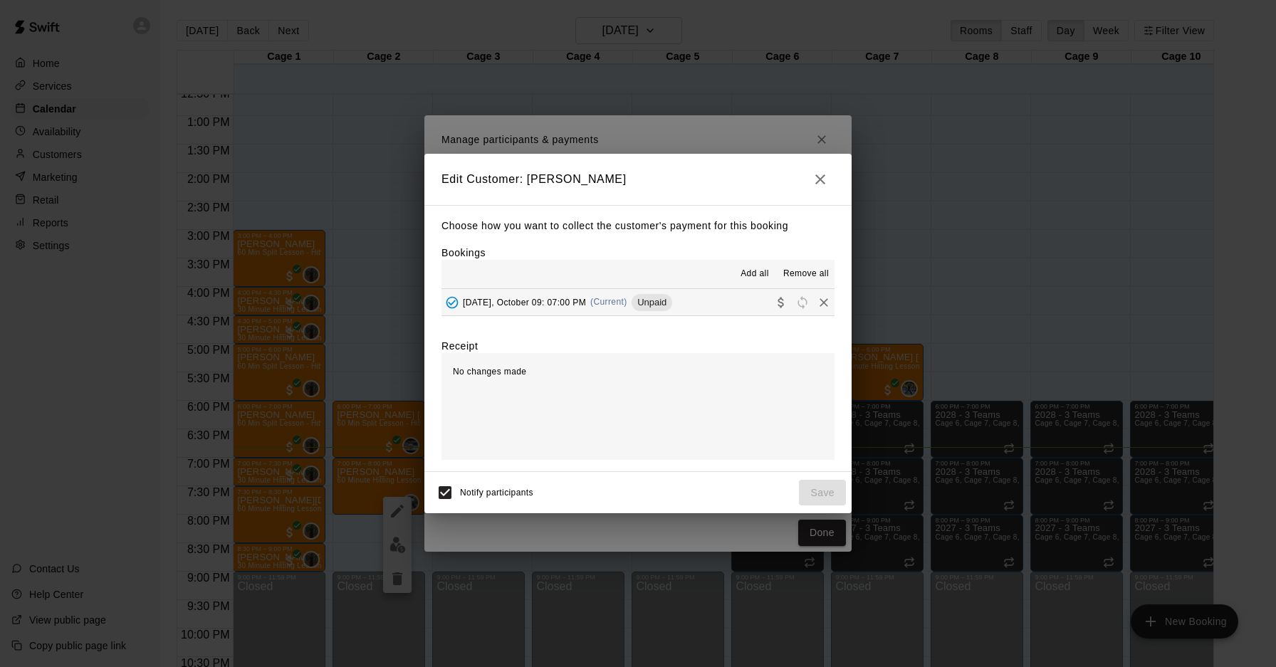
click at [733, 309] on button "[DATE], October 09: 07:00 PM (Current) Unpaid" at bounding box center [638, 302] width 393 height 26
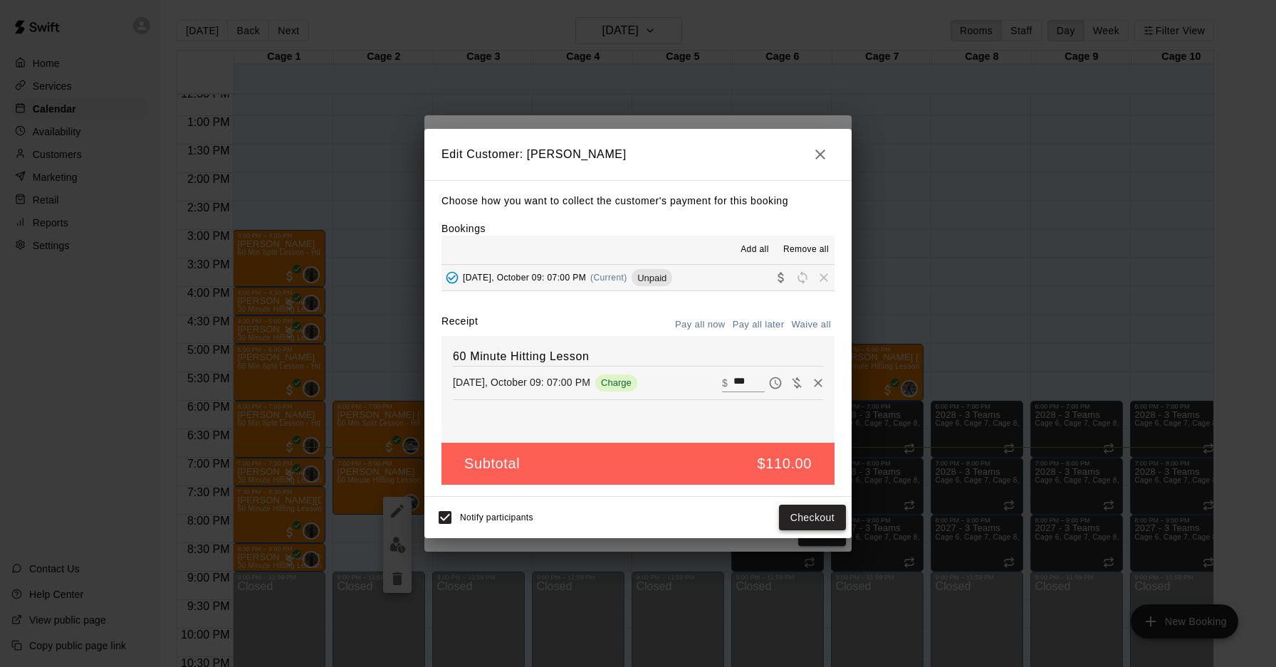
click at [808, 523] on button "Checkout" at bounding box center [812, 518] width 67 height 26
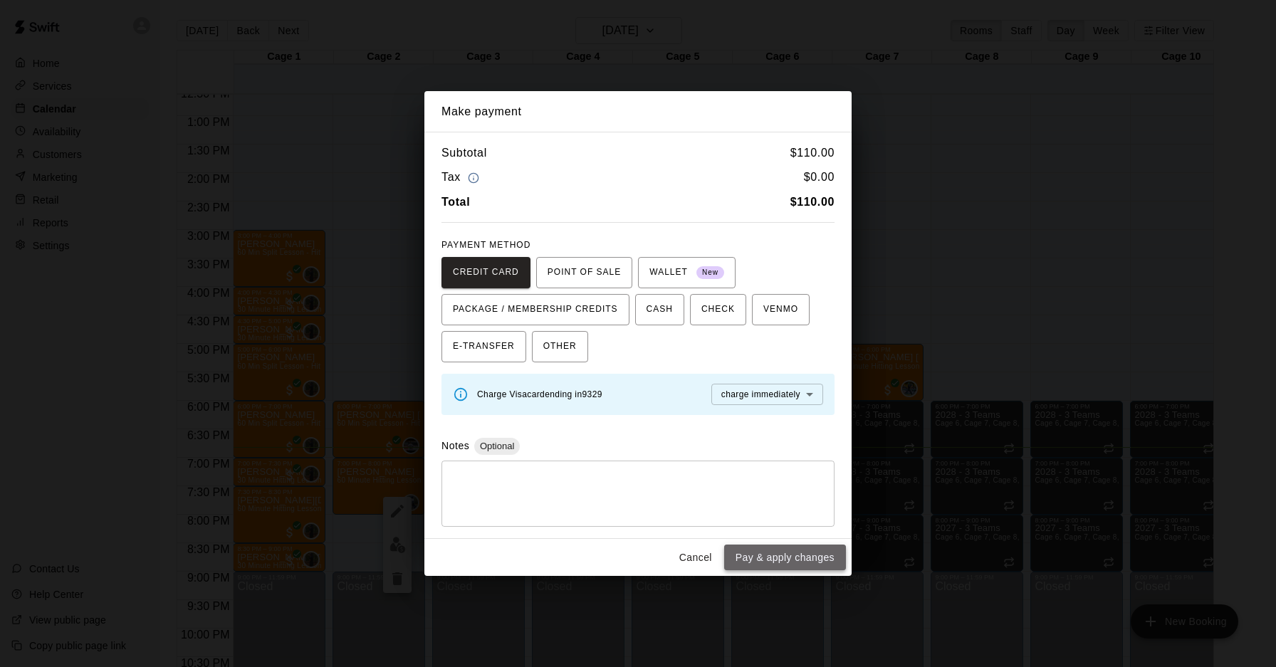
click at [765, 550] on button "Pay & apply changes" at bounding box center [785, 558] width 122 height 26
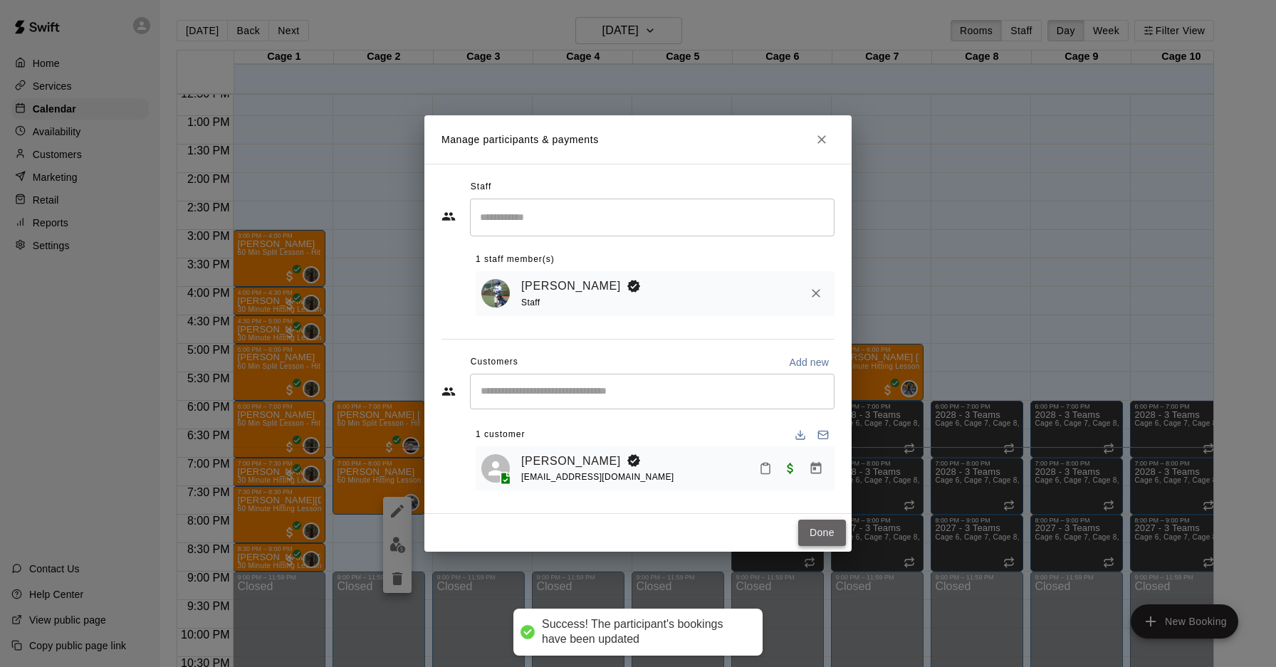
click at [832, 539] on button "Done" at bounding box center [822, 533] width 48 height 26
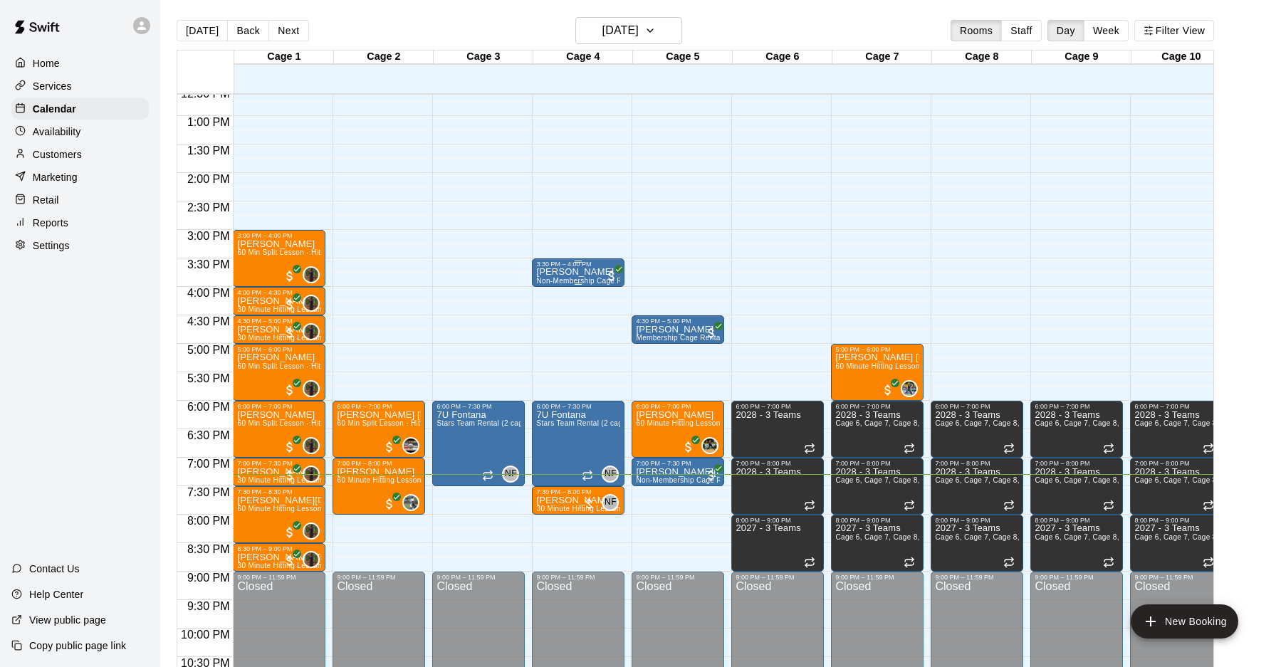
click at [578, 276] on div "[PERSON_NAME] Non-Membership Cage Rental" at bounding box center [578, 601] width 84 height 667
click at [548, 318] on img "edit" at bounding box center [551, 316] width 16 height 16
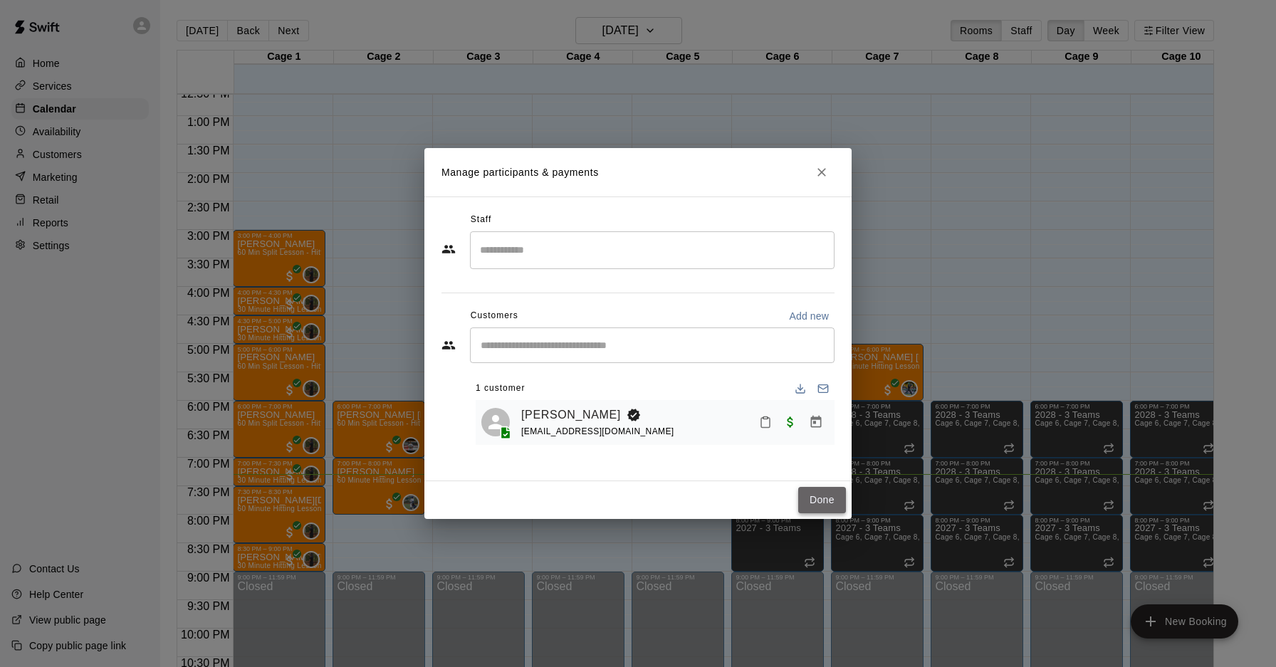
click at [828, 504] on button "Done" at bounding box center [822, 500] width 48 height 26
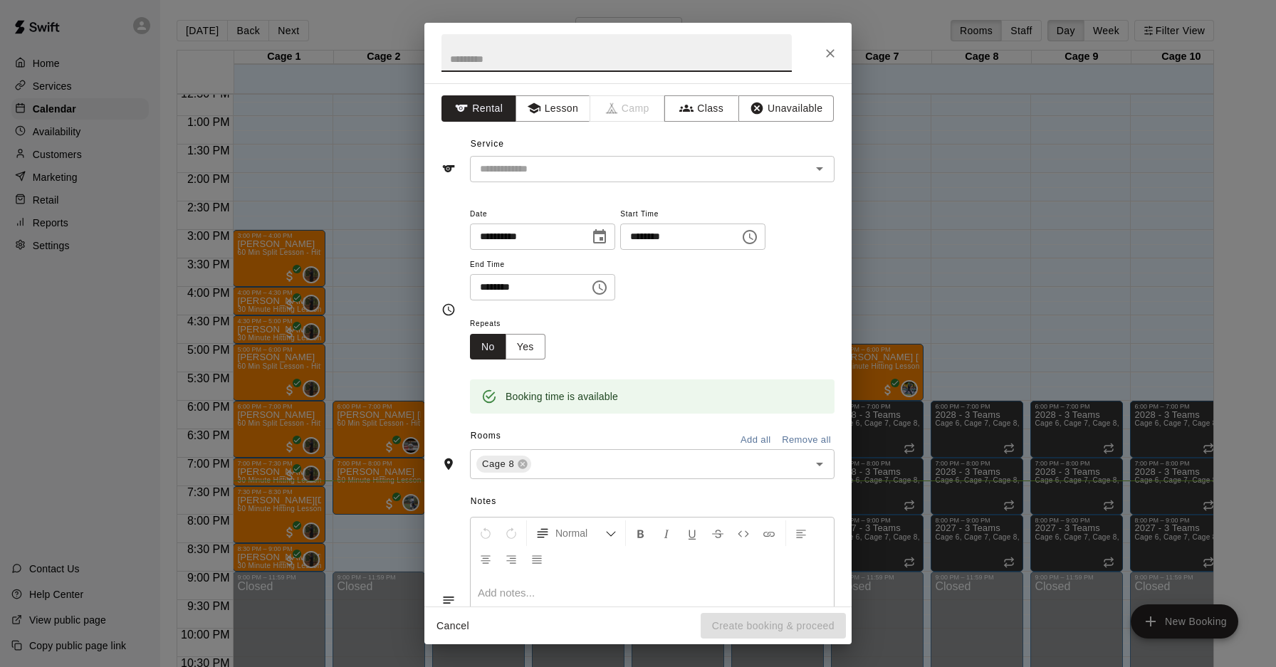
click at [827, 51] on icon "Close" at bounding box center [830, 53] width 14 height 14
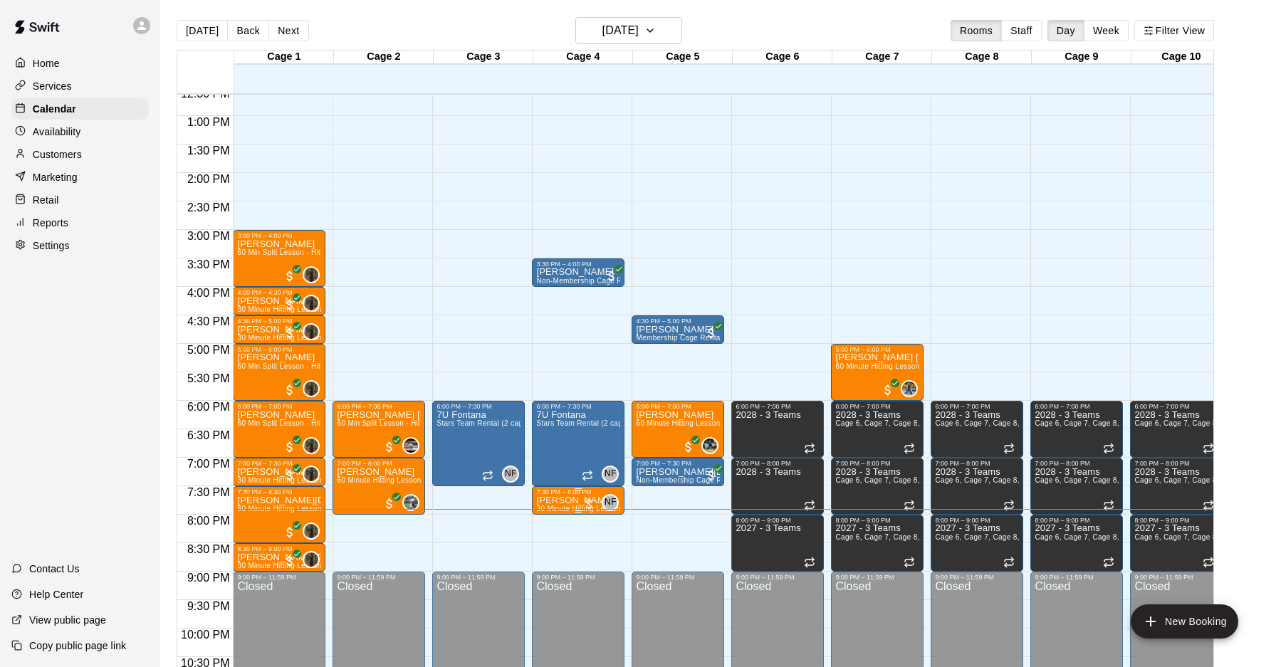
click at [587, 505] on div at bounding box center [589, 504] width 14 height 14
click at [607, 544] on button "edit" at bounding box center [597, 545] width 28 height 28
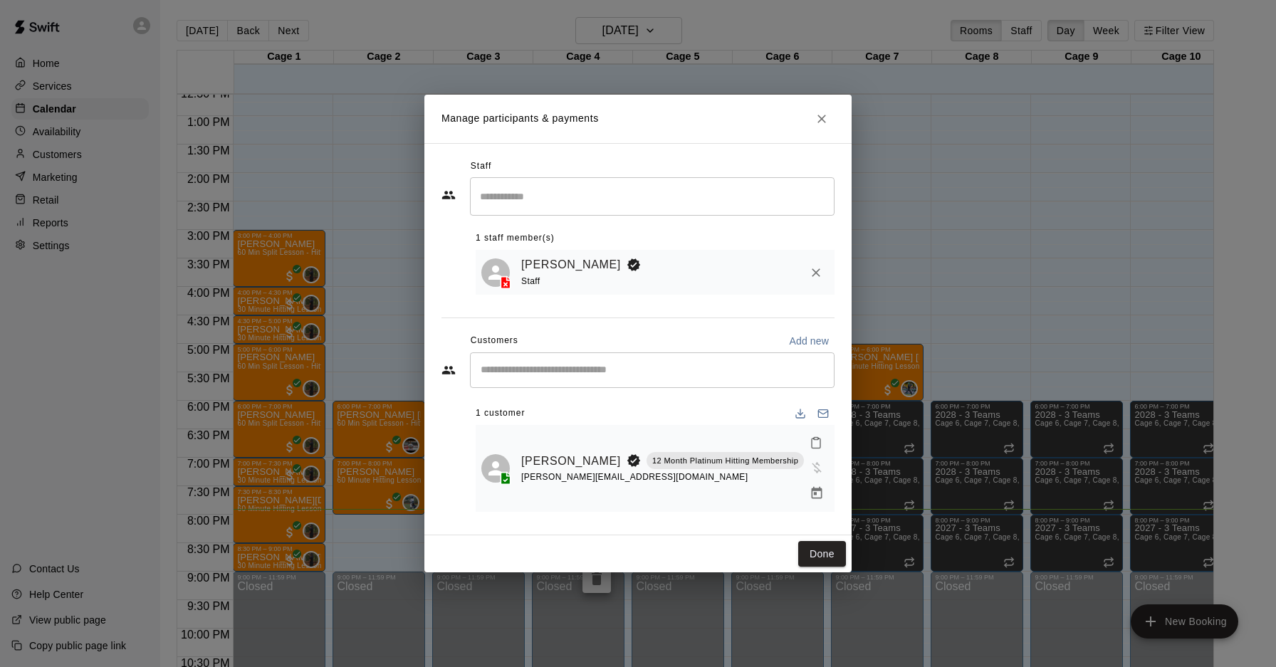
click at [804, 484] on button "Manage bookings & payment" at bounding box center [817, 494] width 26 height 26
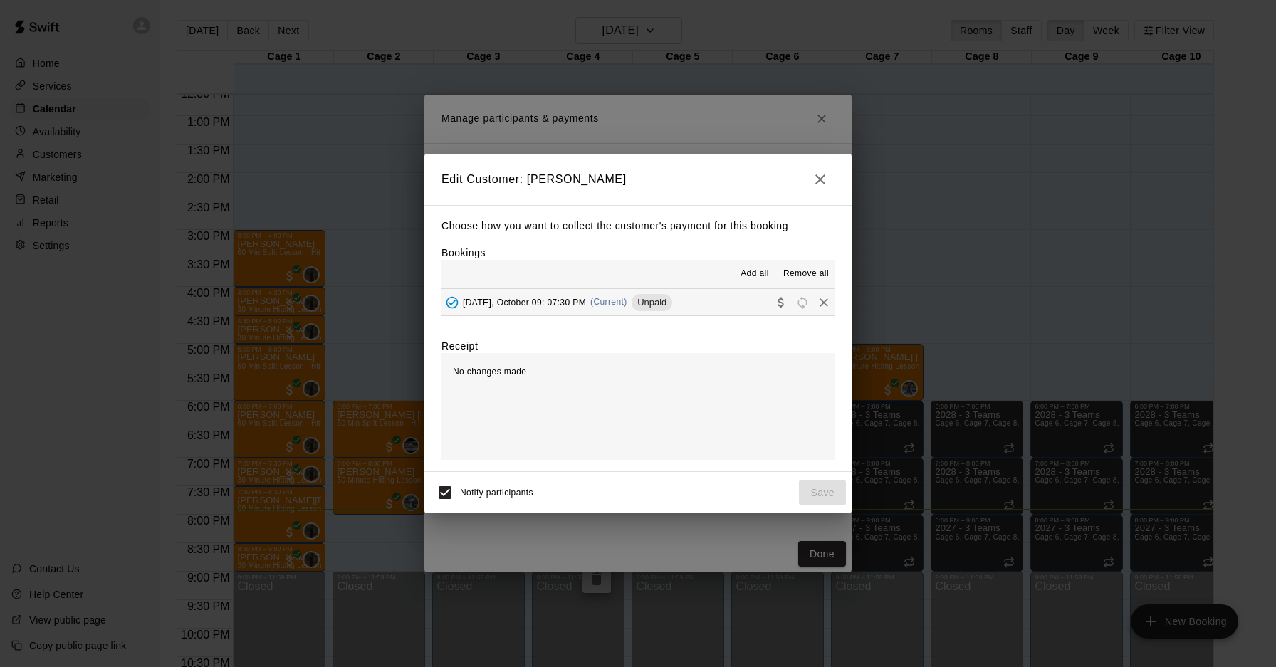
click at [613, 304] on span "(Current)" at bounding box center [608, 302] width 37 height 10
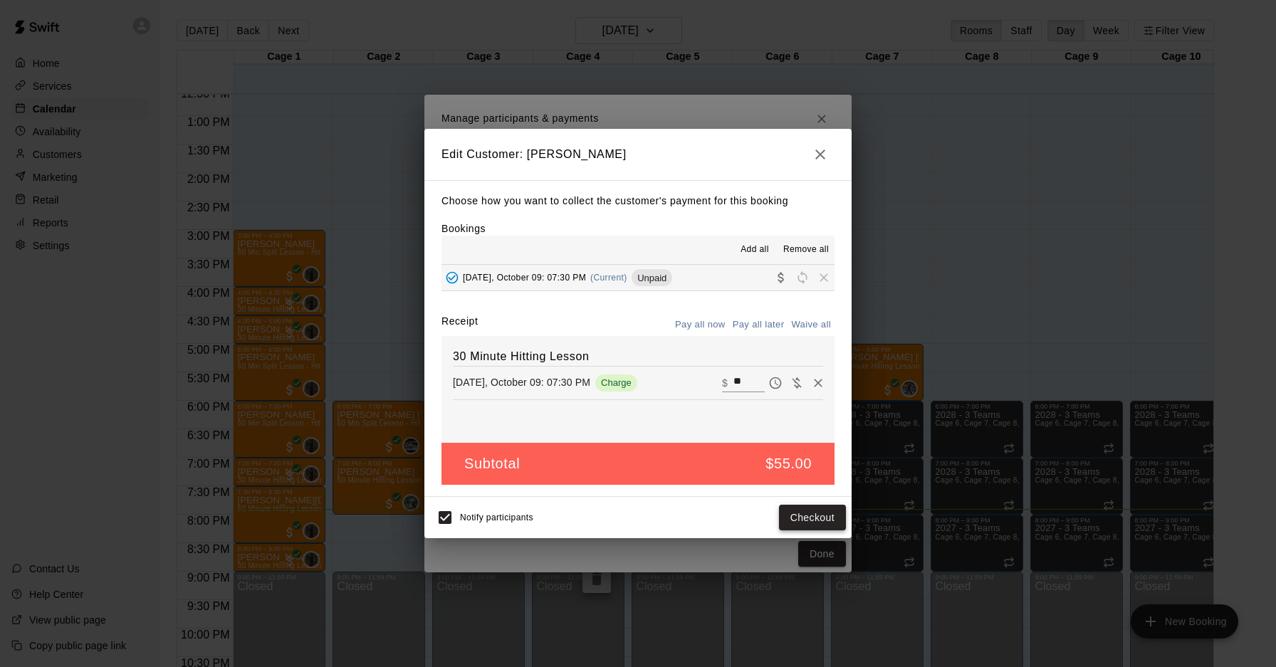
click at [810, 528] on button "Checkout" at bounding box center [812, 518] width 67 height 26
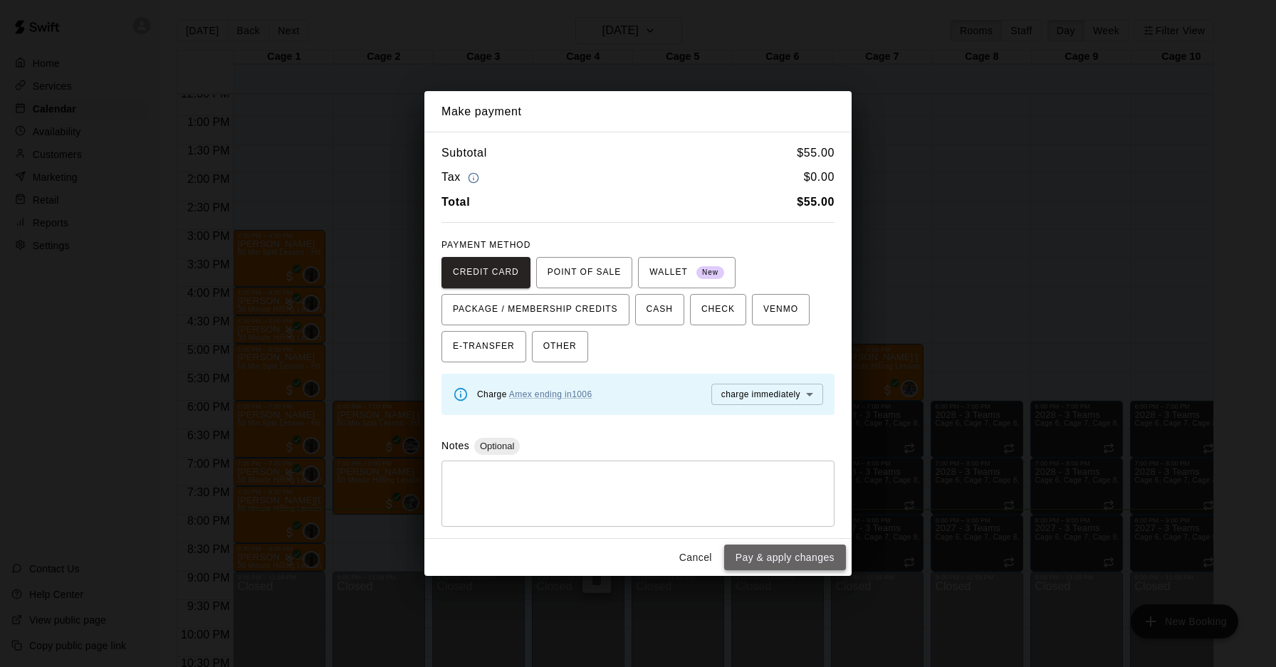
click at [808, 550] on button "Pay & apply changes" at bounding box center [785, 558] width 122 height 26
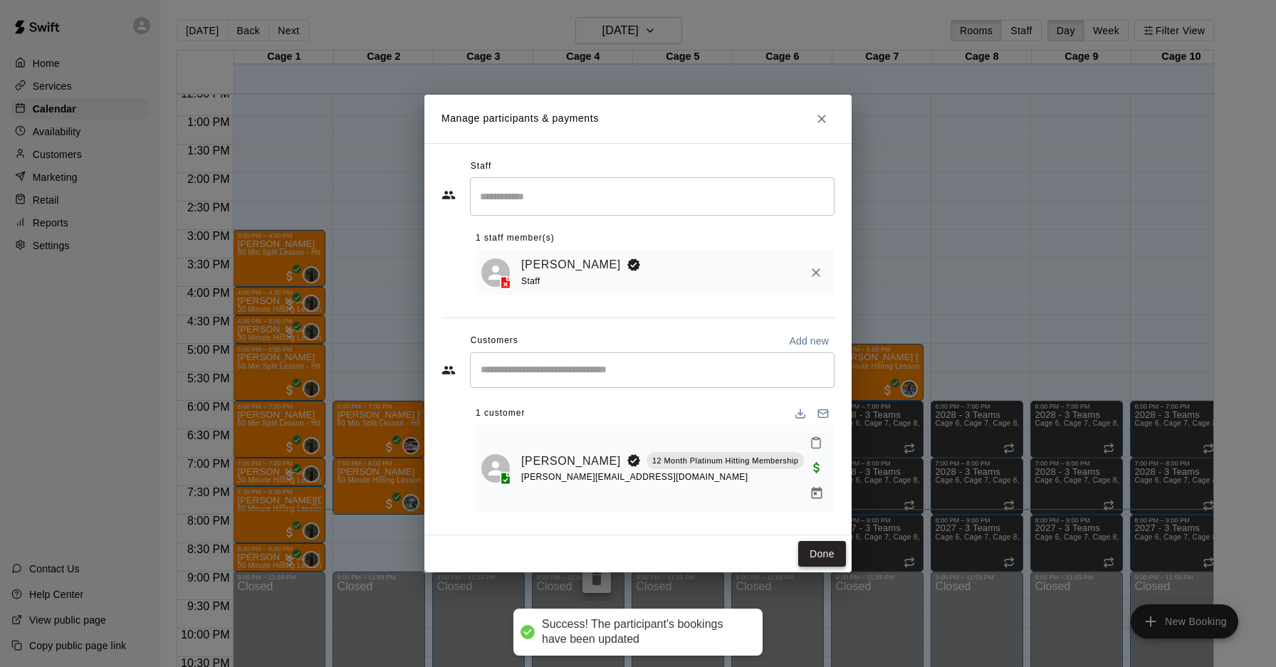
click at [828, 541] on button "Done" at bounding box center [822, 554] width 48 height 26
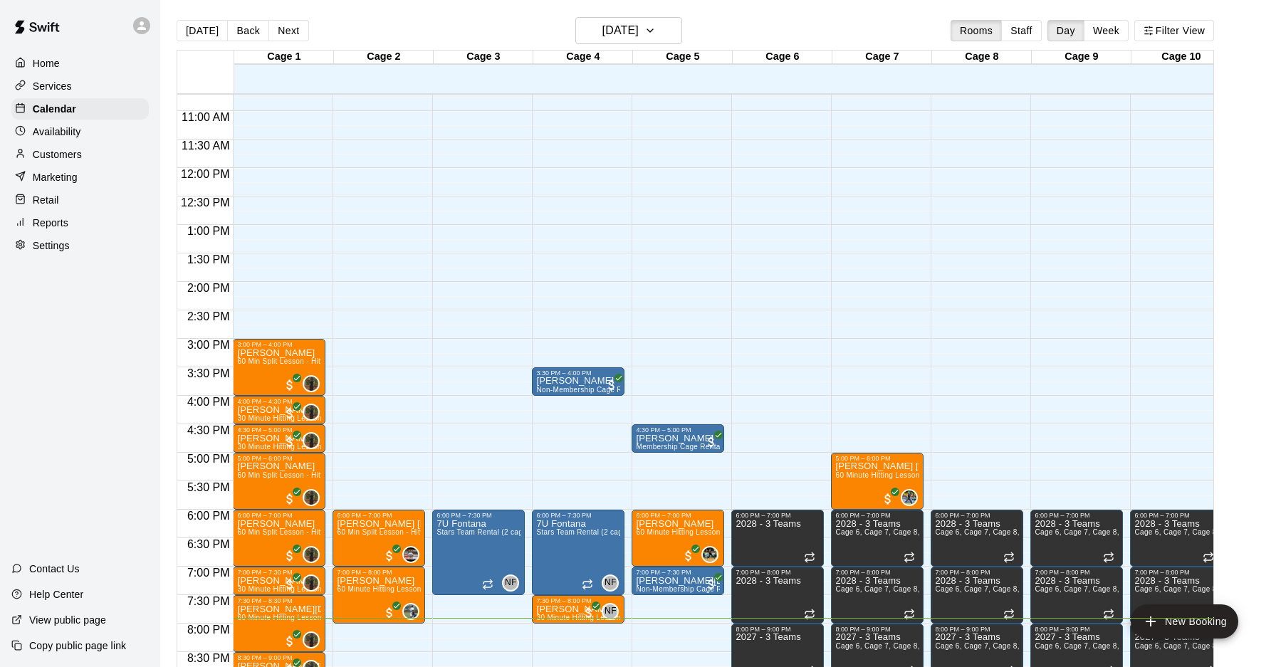
scroll to position [778, 0]
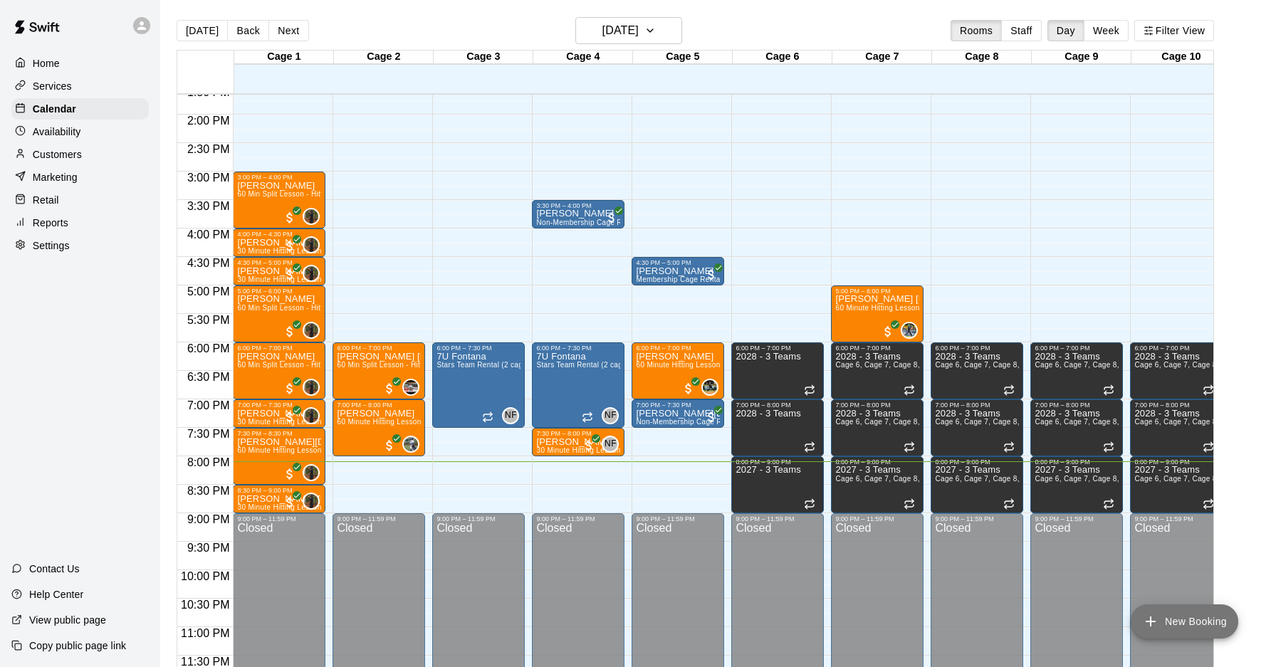
click at [1093, 550] on icon "add" at bounding box center [1150, 621] width 17 height 17
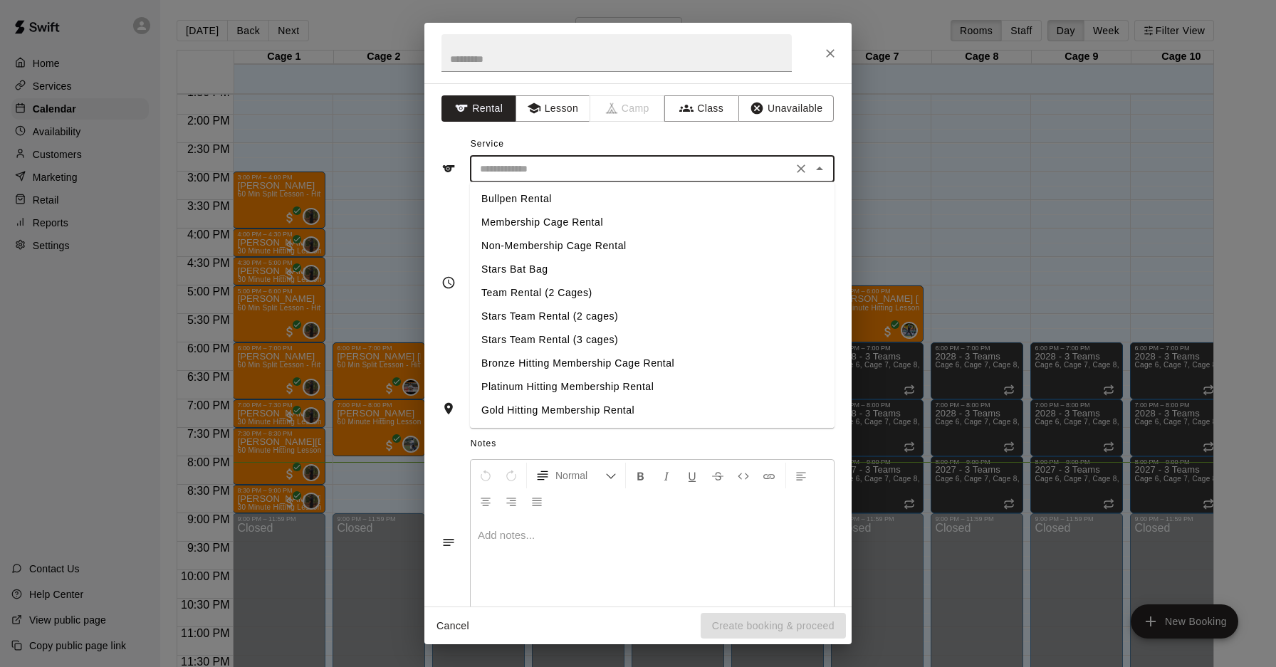
click at [510, 174] on input "text" at bounding box center [631, 169] width 314 height 18
click at [533, 221] on li "Membership Cage Rental" at bounding box center [652, 223] width 365 height 24
type input "**********"
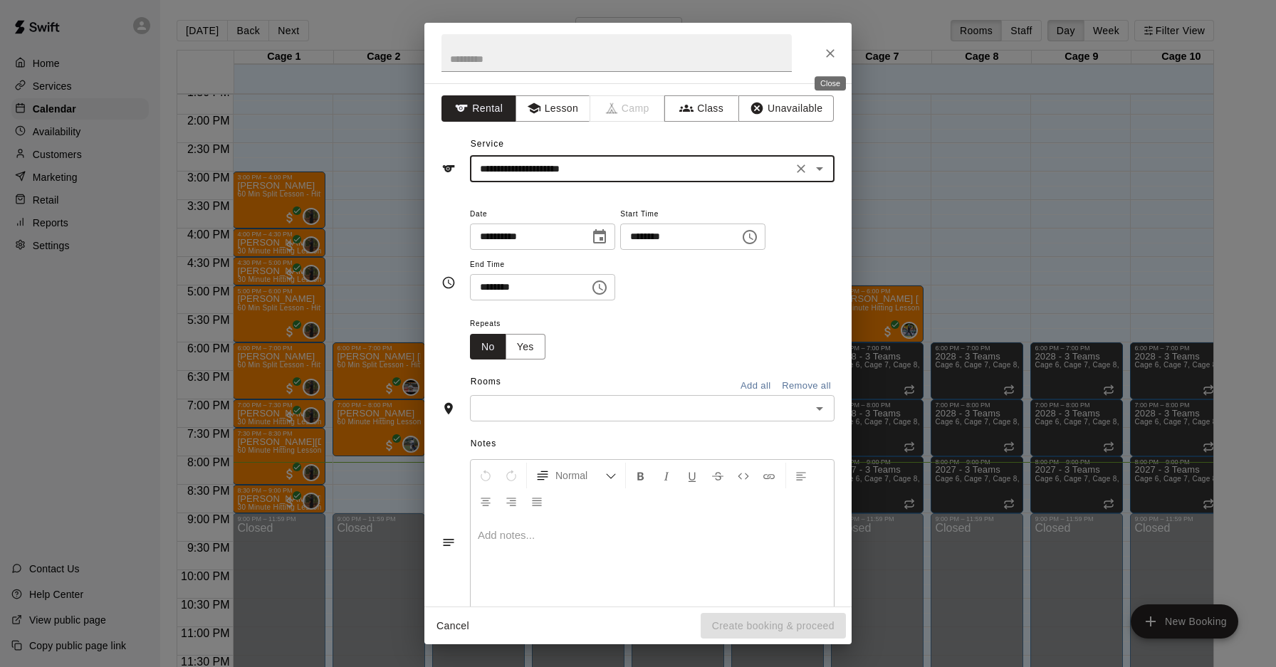
click at [832, 46] on icon "Close" at bounding box center [830, 53] width 14 height 14
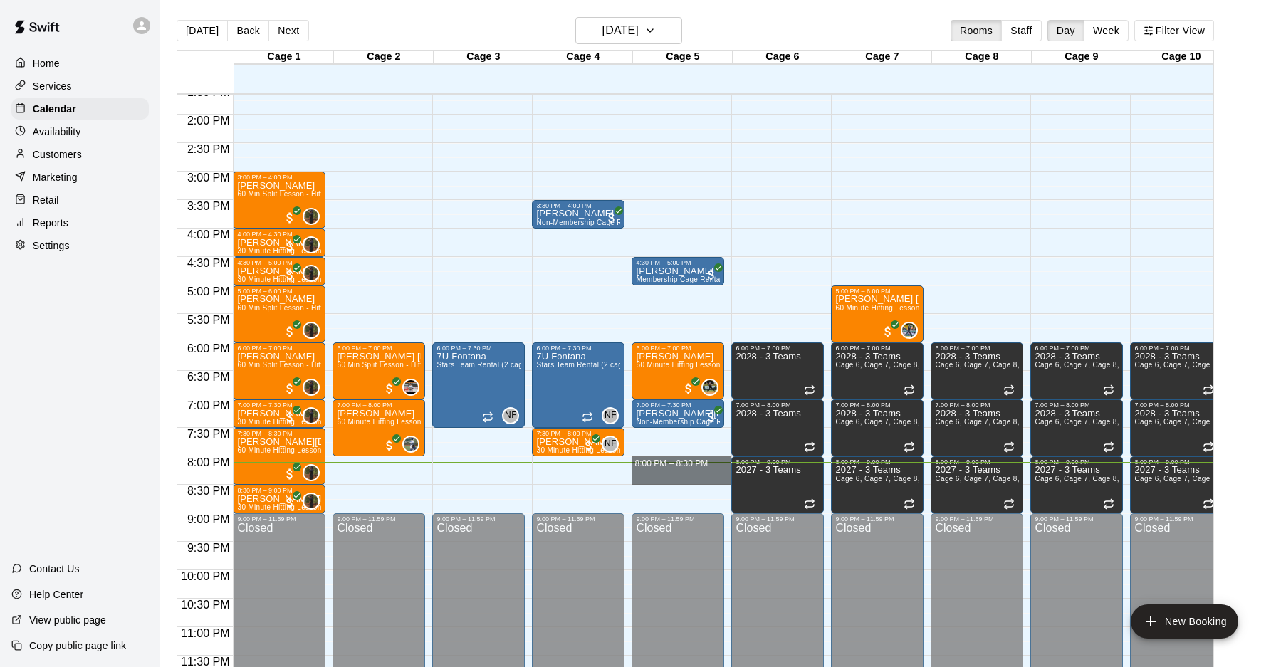
drag, startPoint x: 633, startPoint y: 456, endPoint x: 636, endPoint y: 482, distance: 25.8
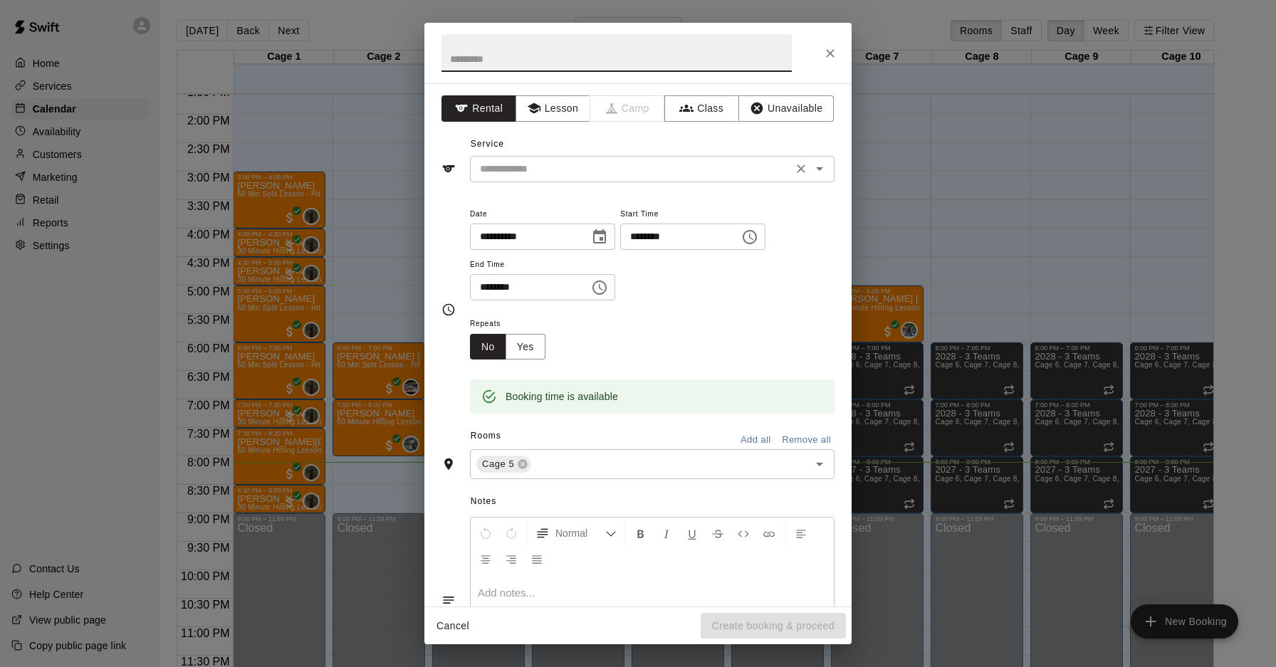
click at [600, 169] on input "text" at bounding box center [631, 169] width 314 height 18
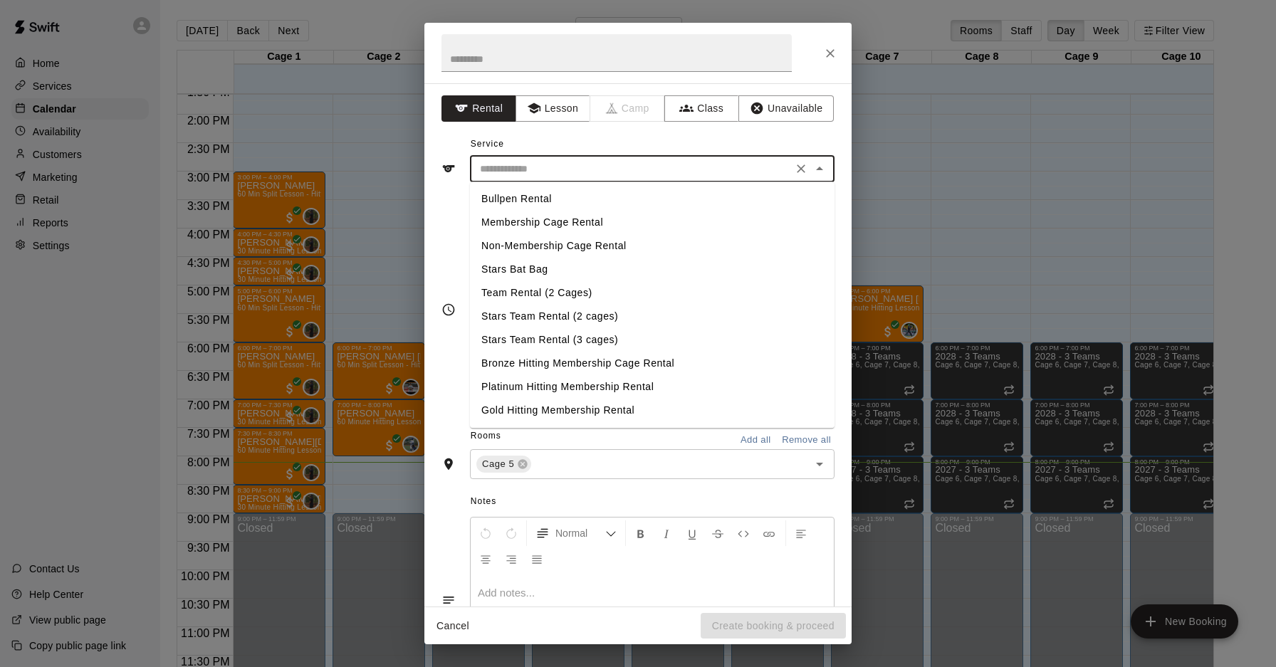
click at [587, 221] on li "Membership Cage Rental" at bounding box center [652, 223] width 365 height 24
type input "**********"
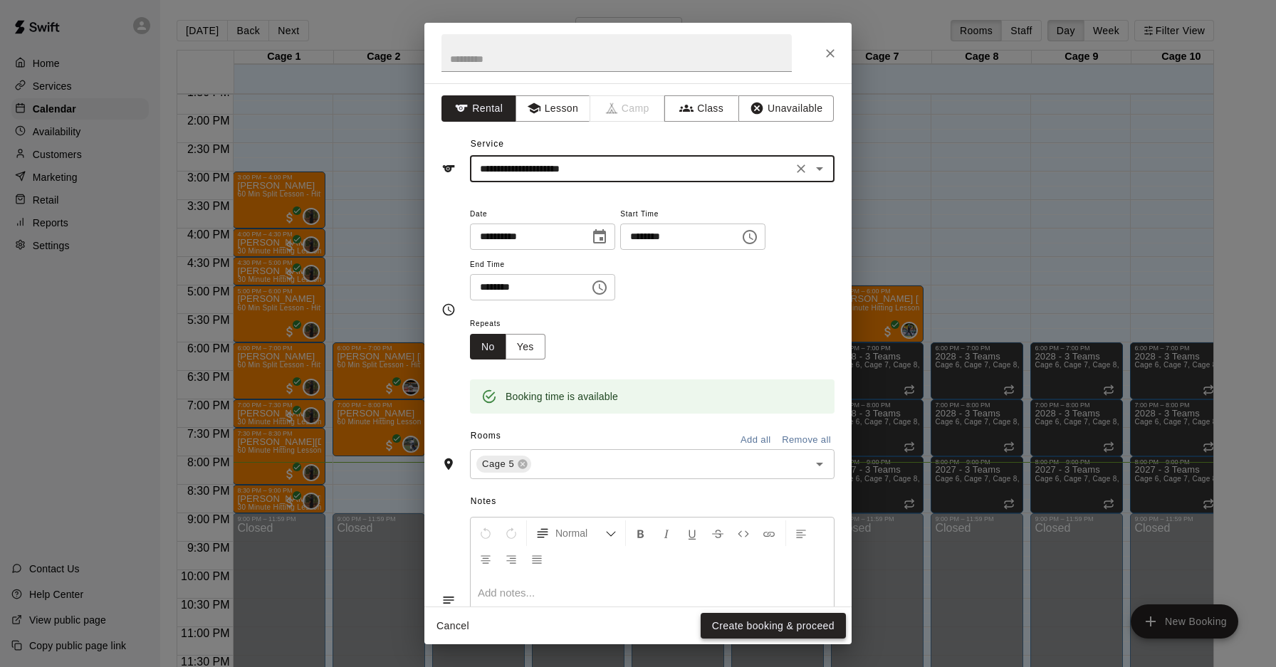
click at [746, 550] on button "Create booking & proceed" at bounding box center [773, 626] width 145 height 26
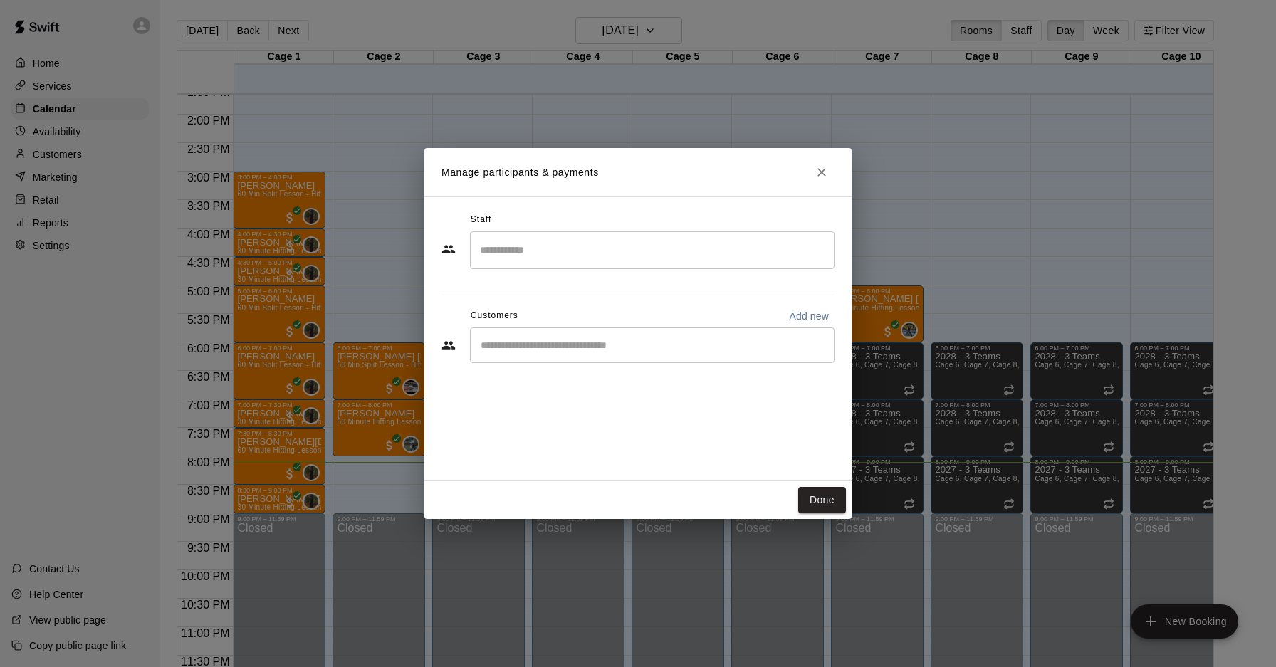
click at [555, 352] on input "Start typing to search customers..." at bounding box center [652, 345] width 352 height 14
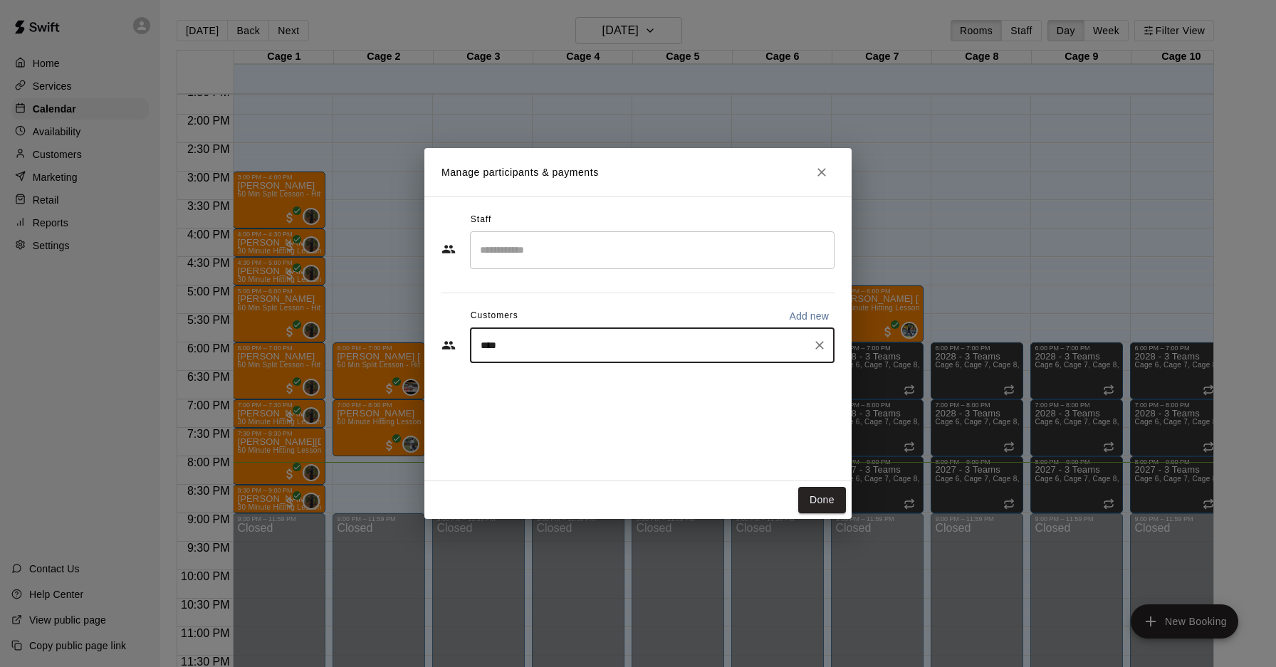
type input "*****"
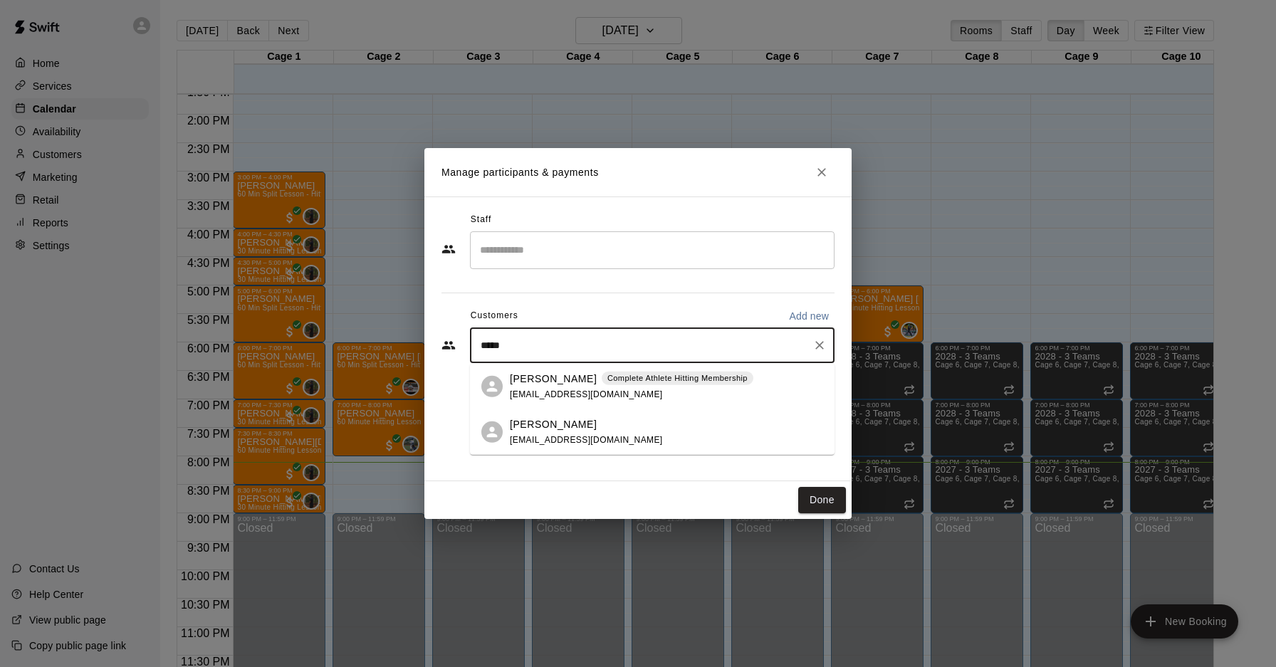
click at [535, 392] on span "[EMAIL_ADDRESS][DOMAIN_NAME]" at bounding box center [586, 394] width 153 height 10
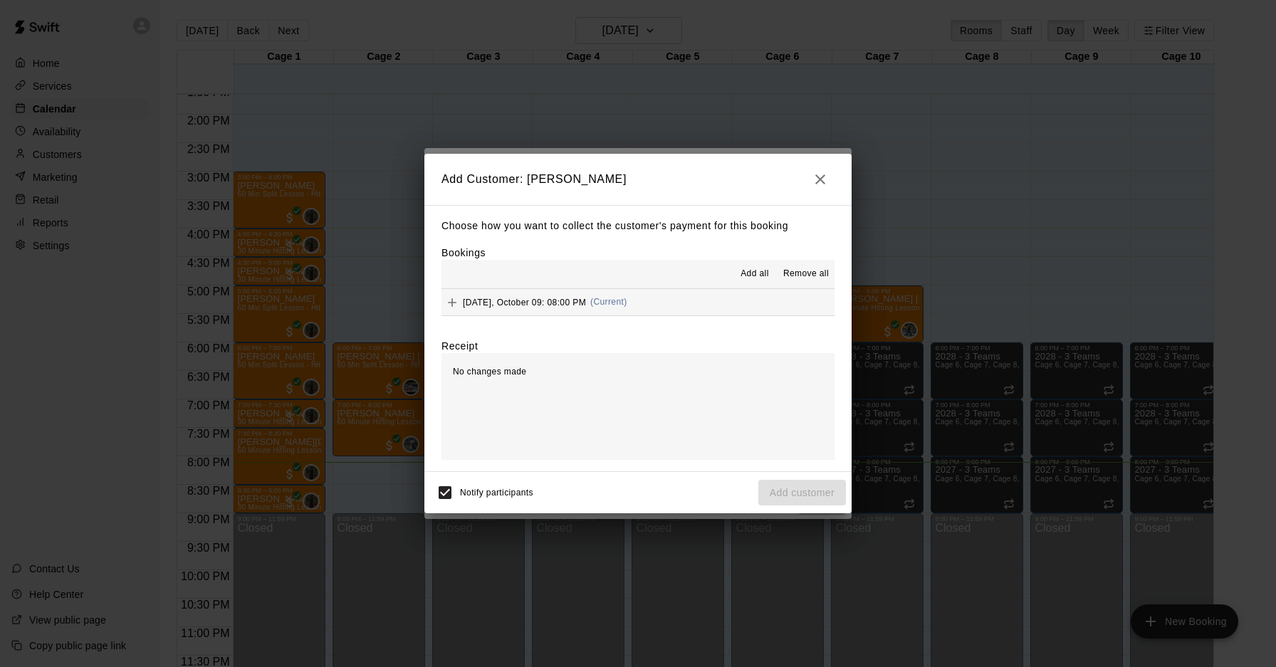
click at [818, 179] on icon "button" at bounding box center [820, 179] width 17 height 17
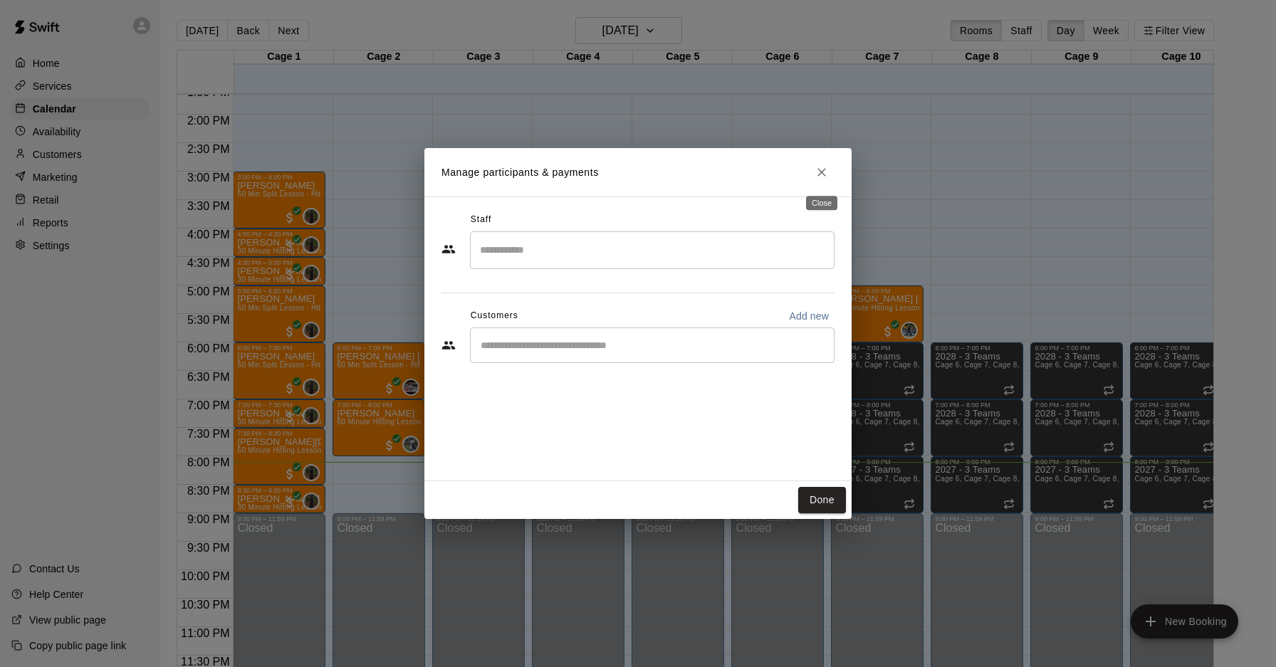
click at [820, 170] on icon "Close" at bounding box center [822, 172] width 9 height 9
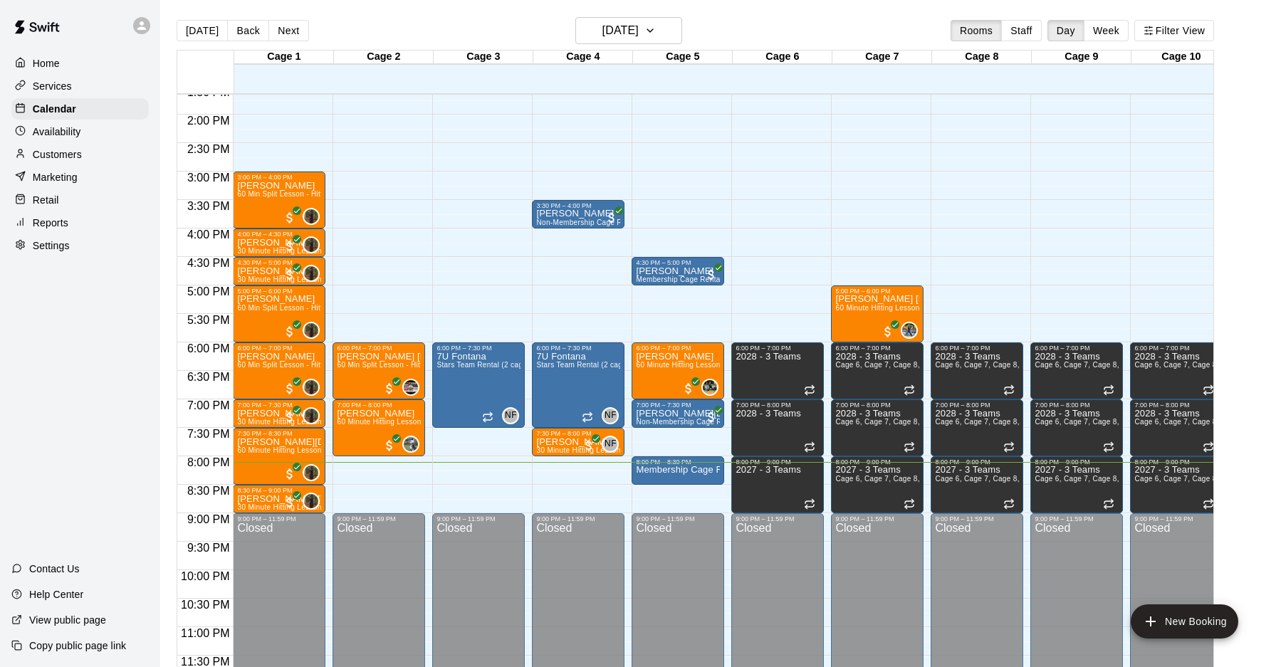
click at [81, 158] on p "Customers" at bounding box center [57, 154] width 49 height 14
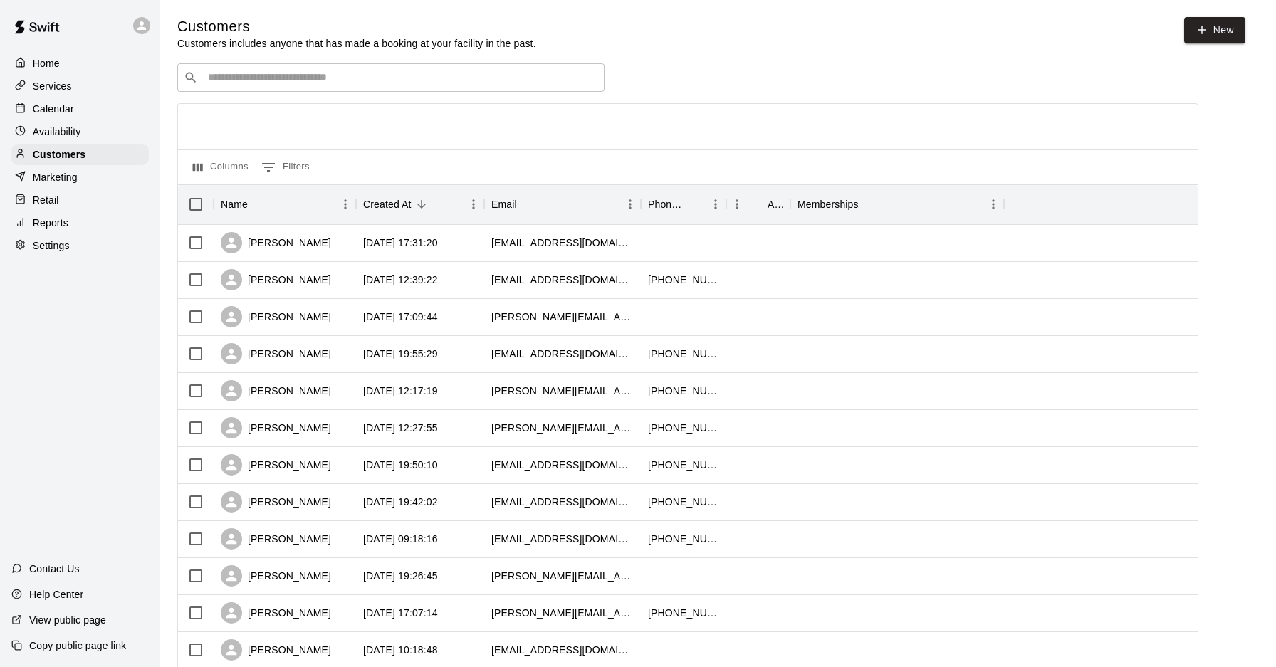
click at [281, 71] on input "Search customers by name or email" at bounding box center [401, 78] width 395 height 14
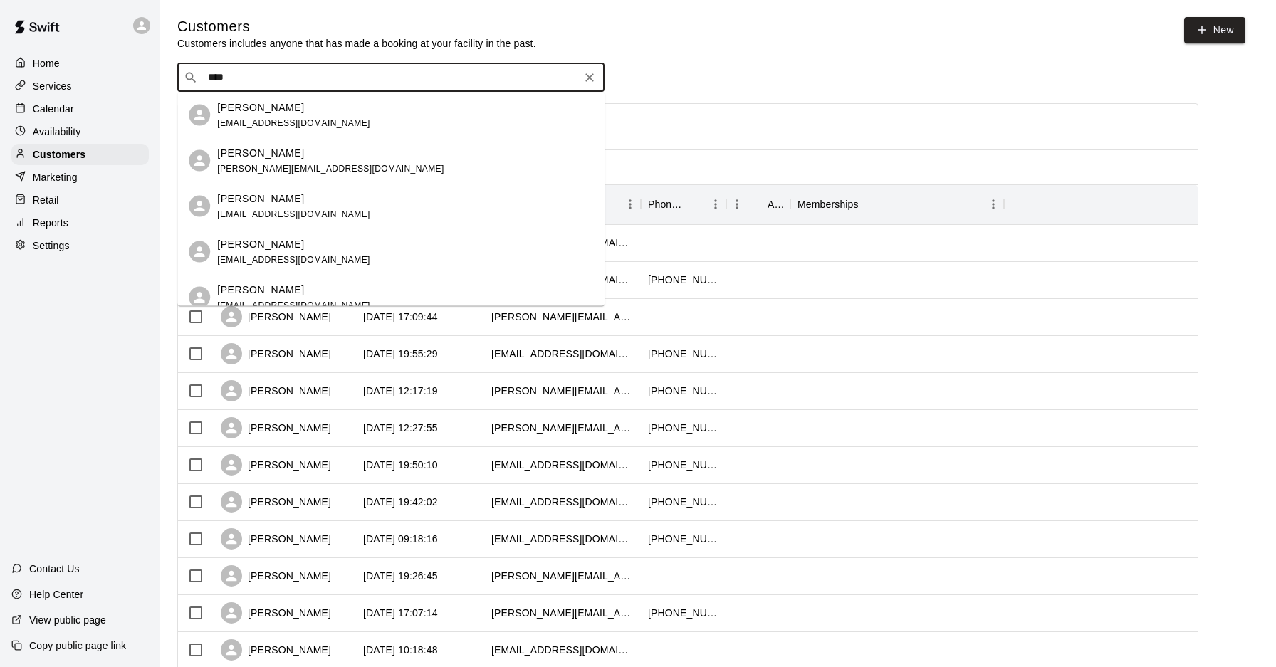
type input "*****"
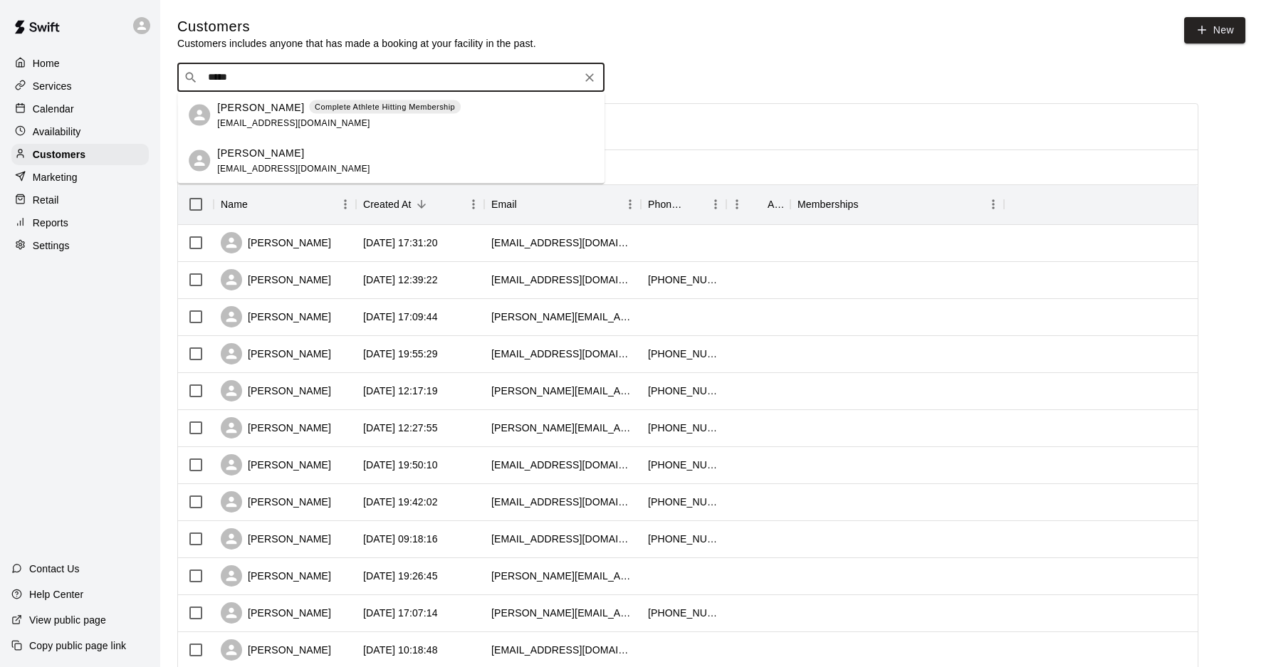
click at [323, 113] on div "Complete Athlete Hitting Membership" at bounding box center [385, 107] width 152 height 14
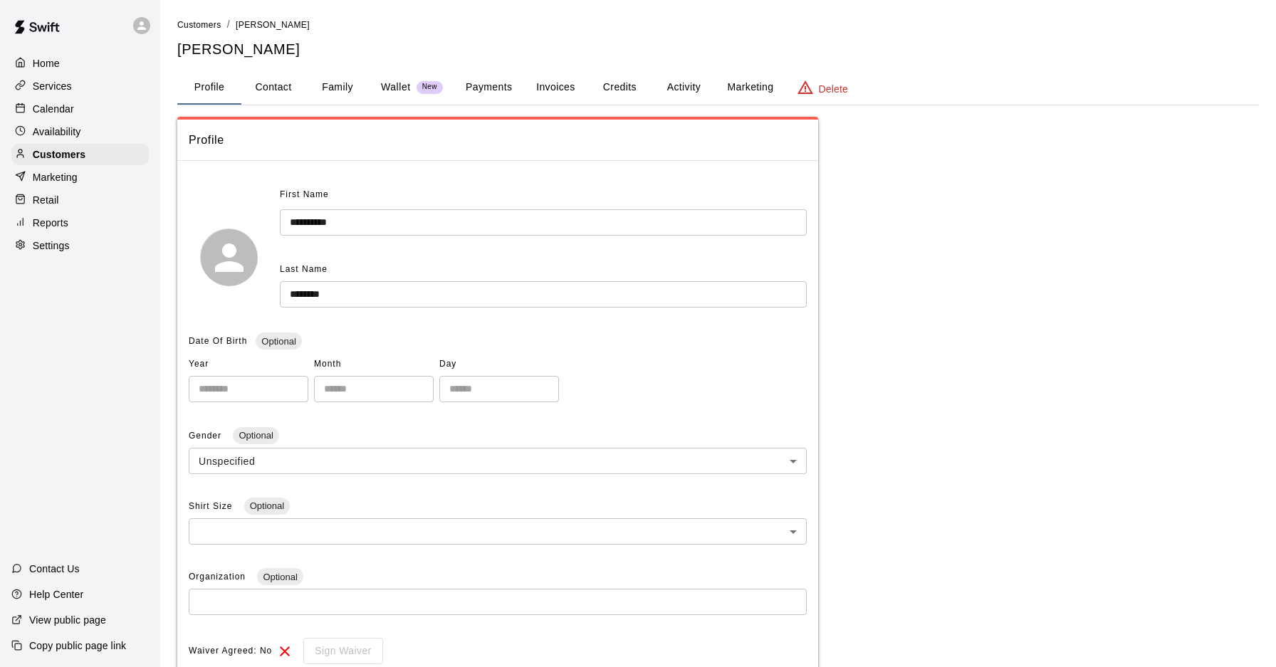
click at [449, 75] on button "Wallet New" at bounding box center [412, 88] width 85 height 34
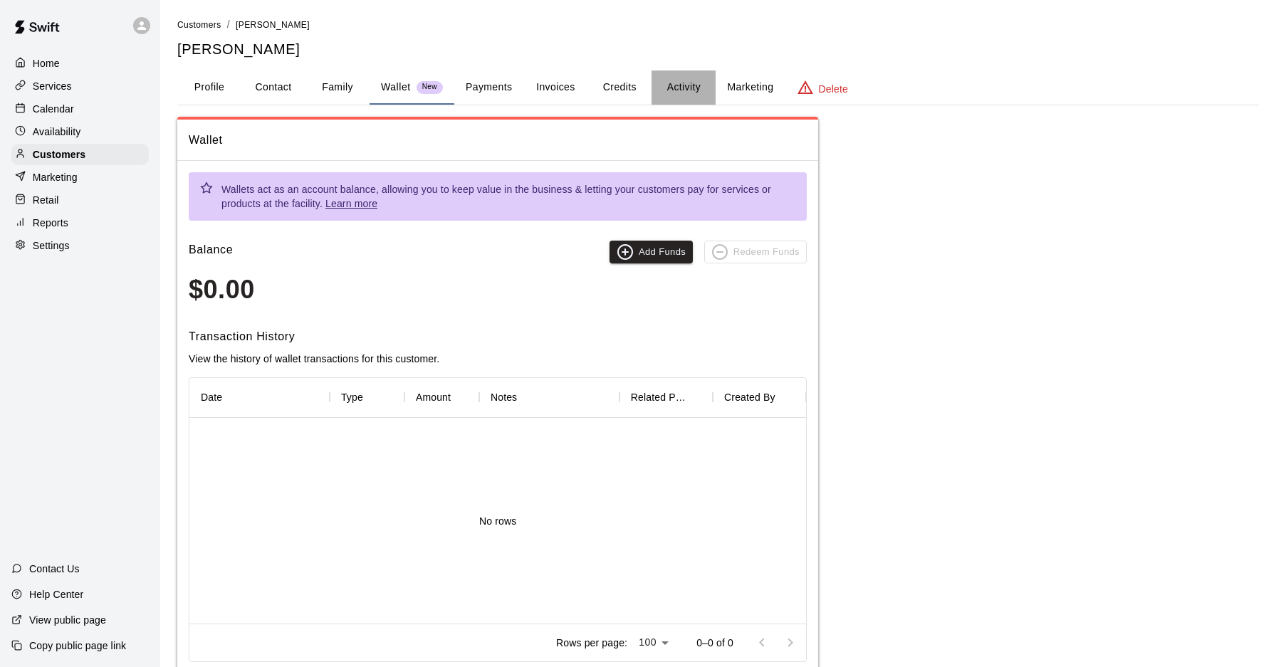
click at [655, 83] on button "Activity" at bounding box center [684, 88] width 64 height 34
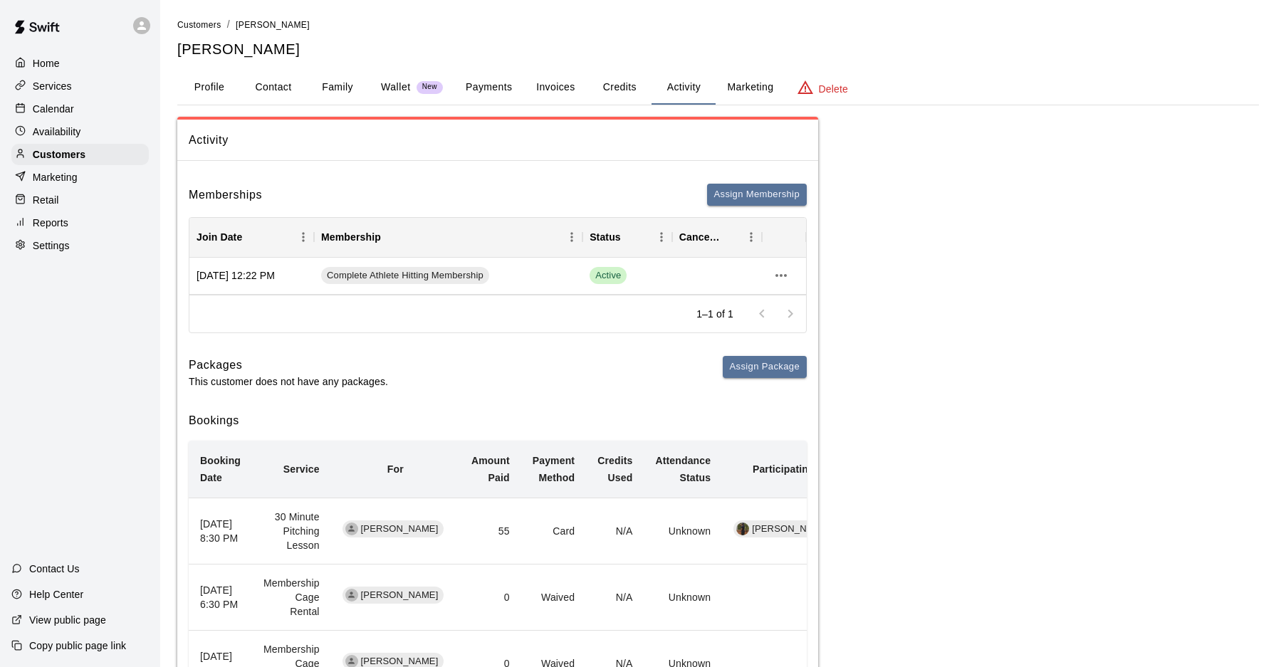
click at [619, 90] on button "Credits" at bounding box center [620, 88] width 64 height 34
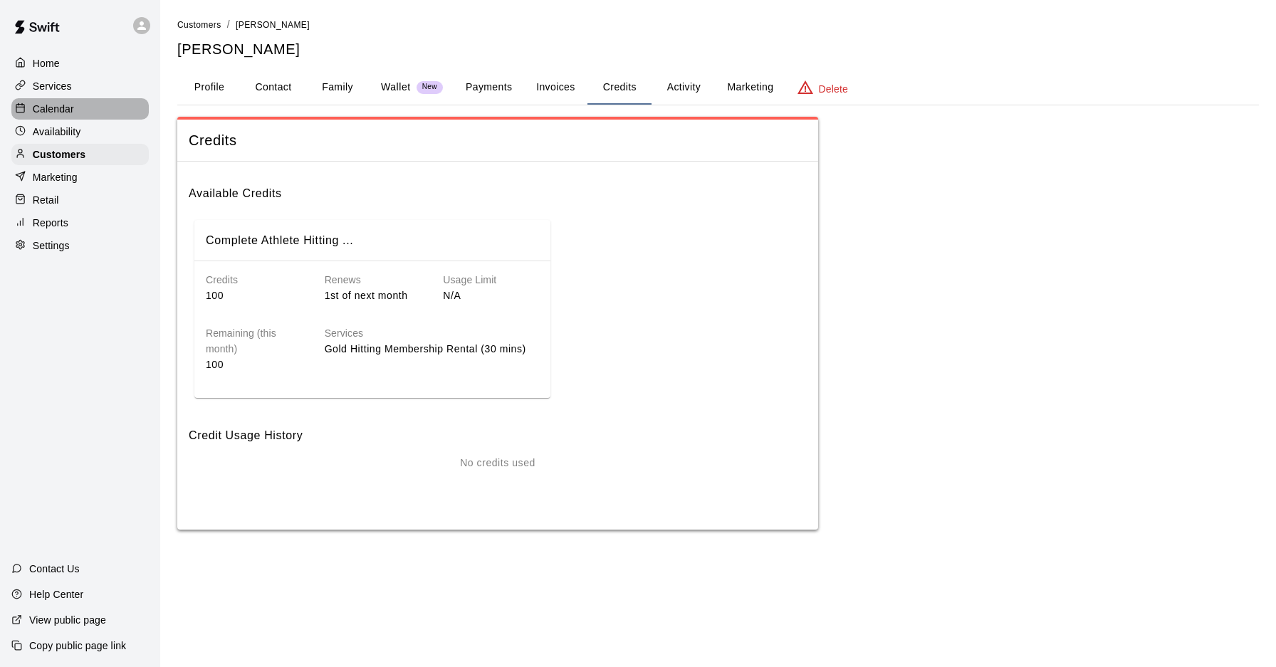
click at [69, 108] on p "Calendar" at bounding box center [53, 109] width 41 height 14
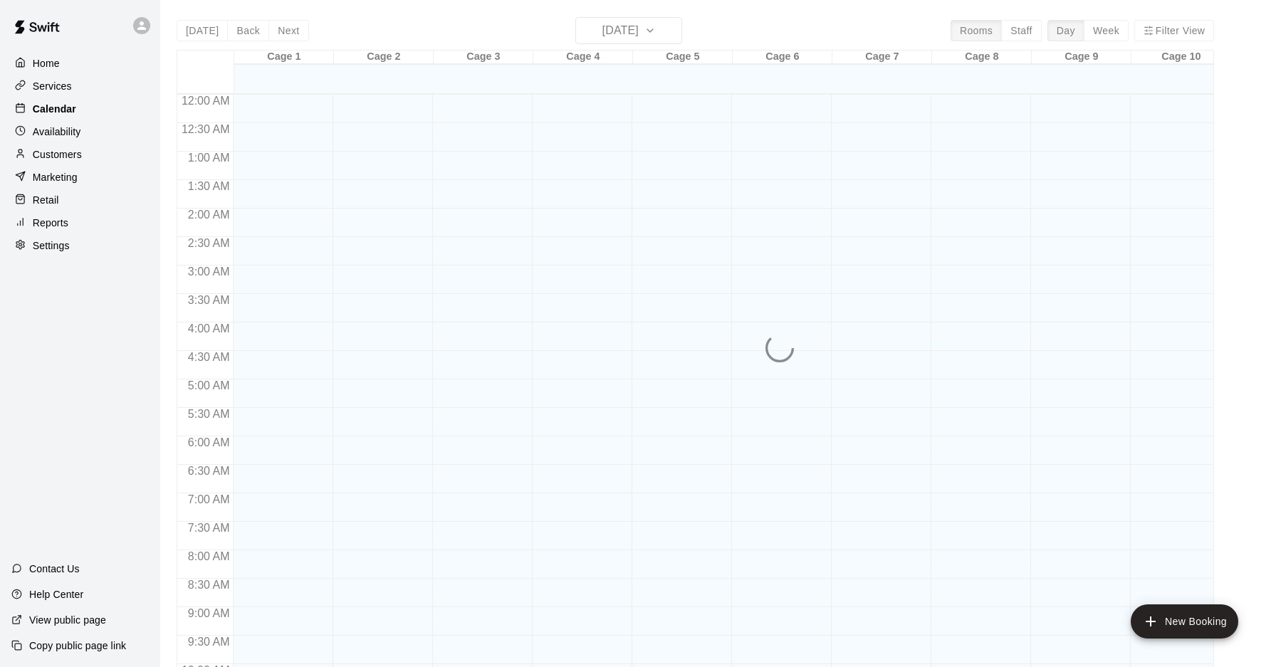
scroll to position [735, 0]
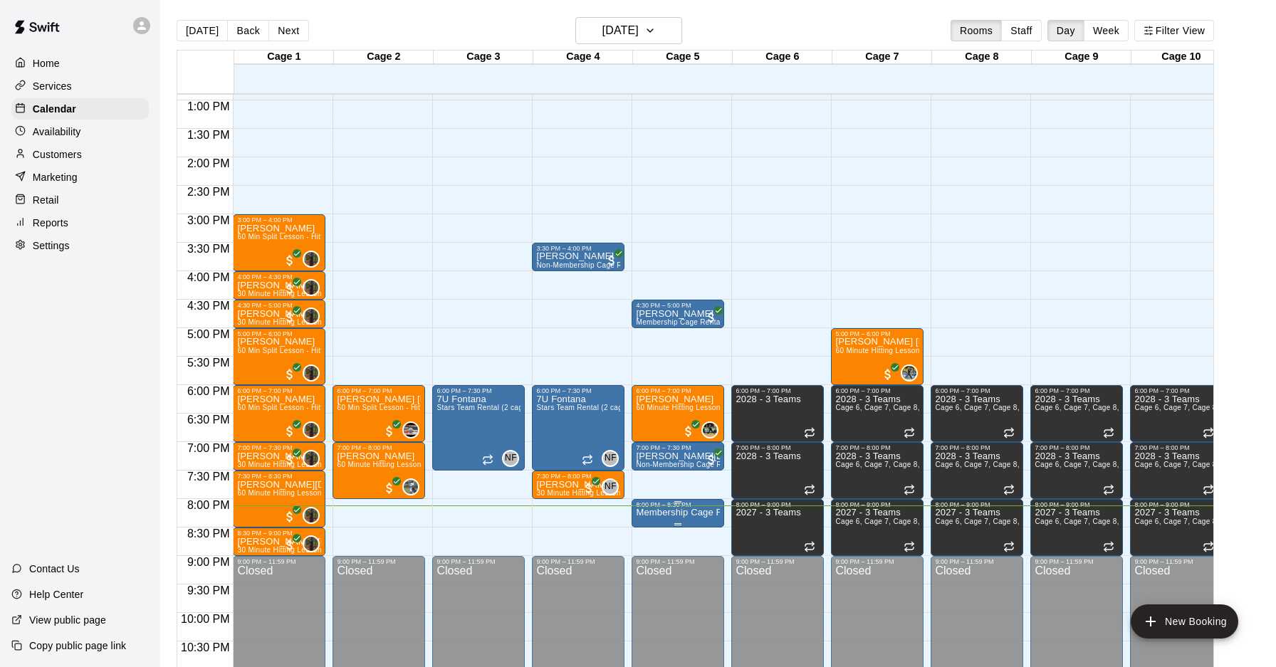
click at [669, 513] on p "Membership Cage Rental" at bounding box center [678, 513] width 84 height 0
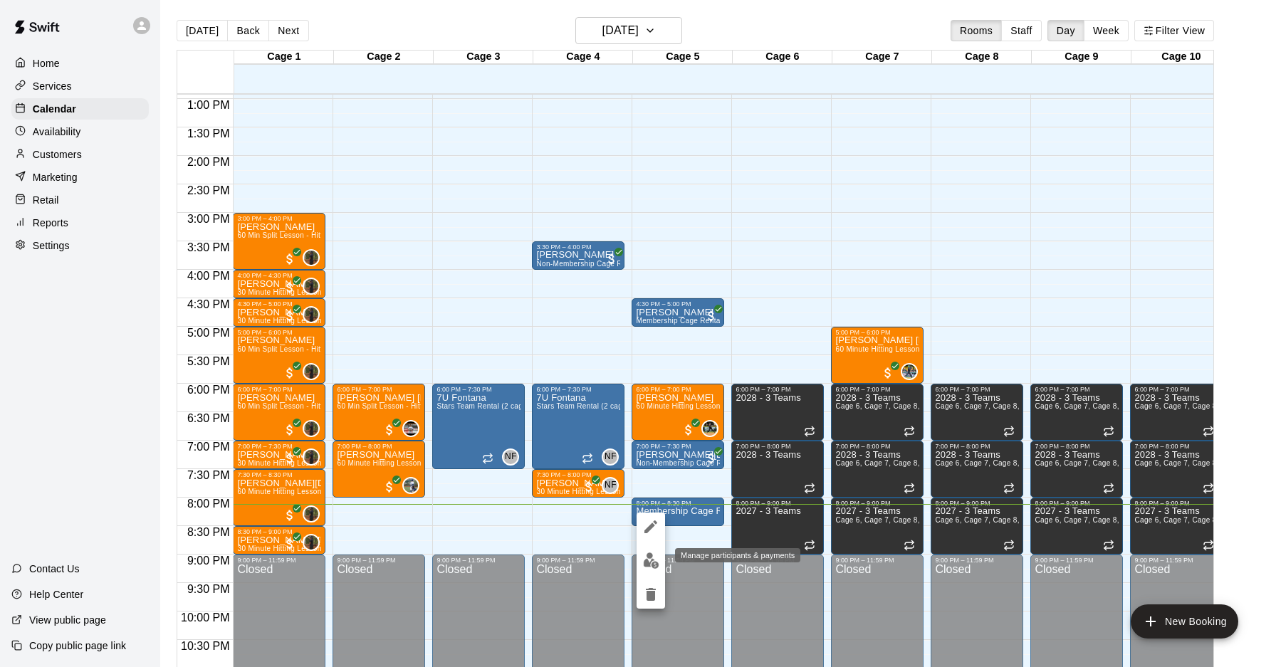
click at [652, 550] on img "edit" at bounding box center [651, 561] width 16 height 16
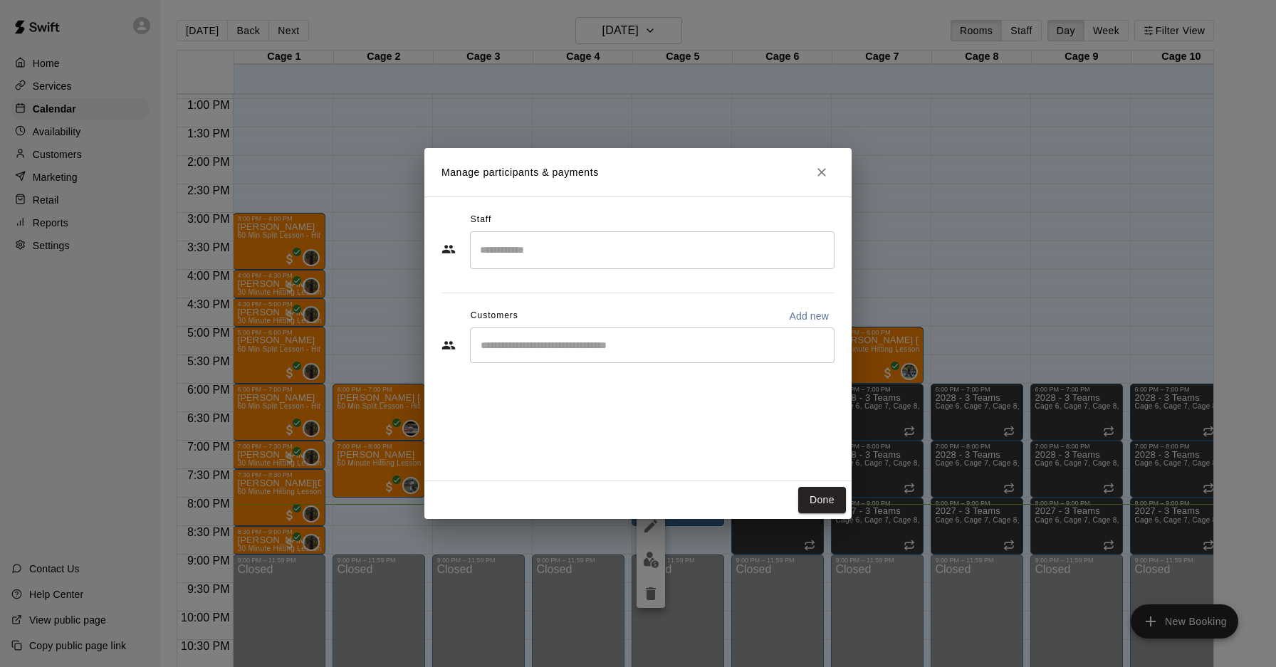
click at [593, 331] on div "​" at bounding box center [652, 346] width 365 height 36
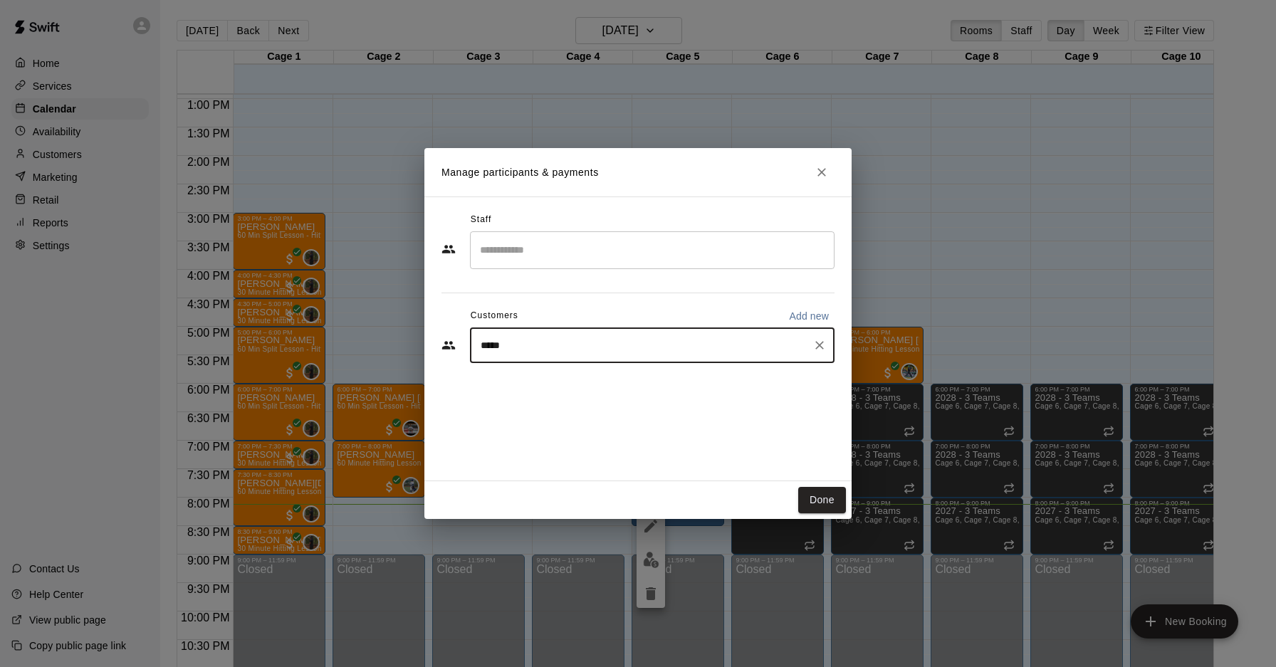
type input "******"
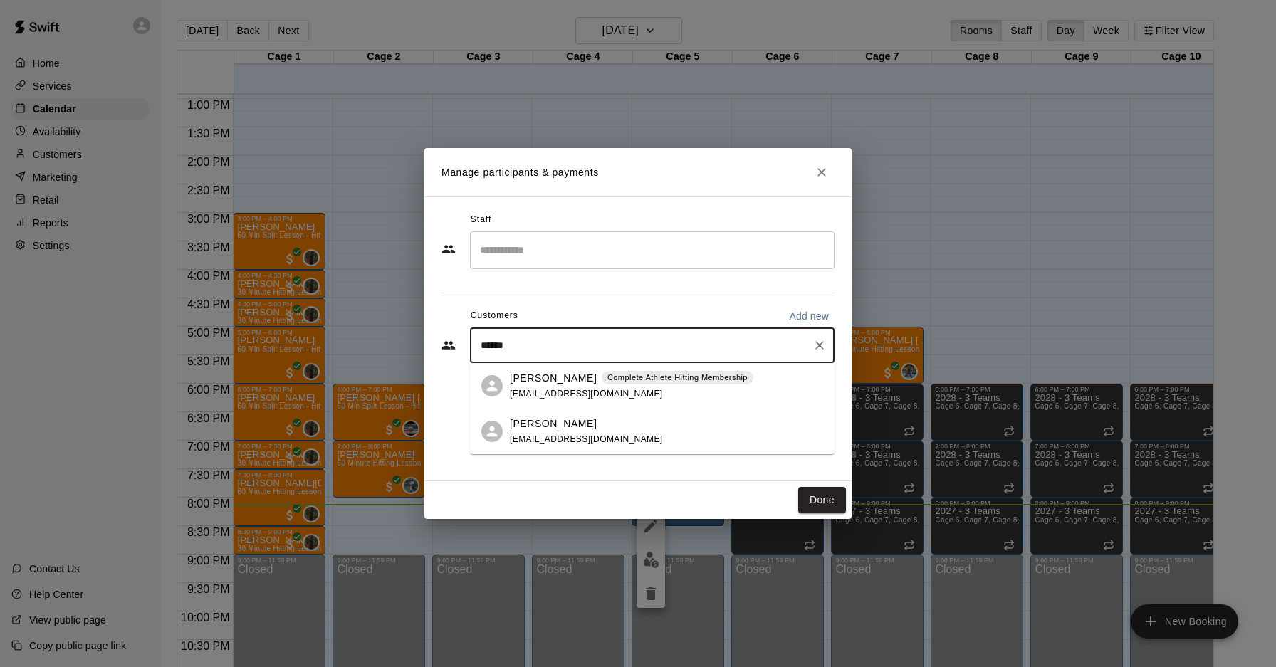
click at [553, 384] on p "[PERSON_NAME]" at bounding box center [553, 378] width 87 height 15
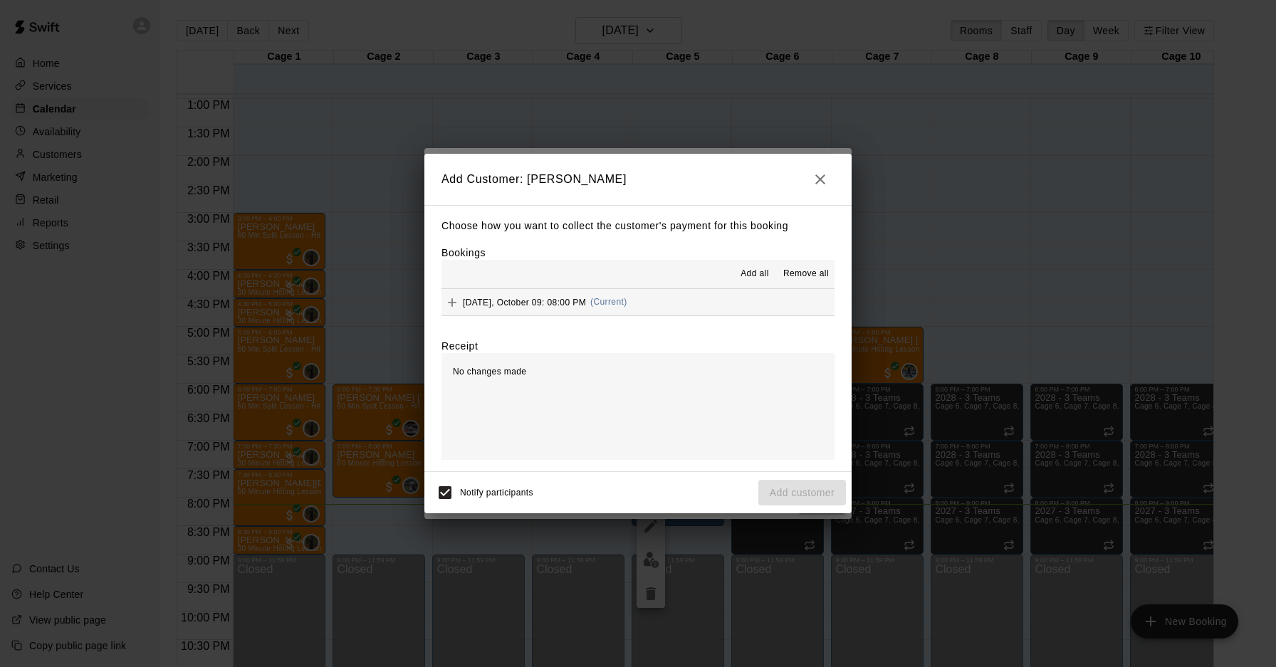
click at [610, 302] on span "(Current)" at bounding box center [608, 302] width 37 height 10
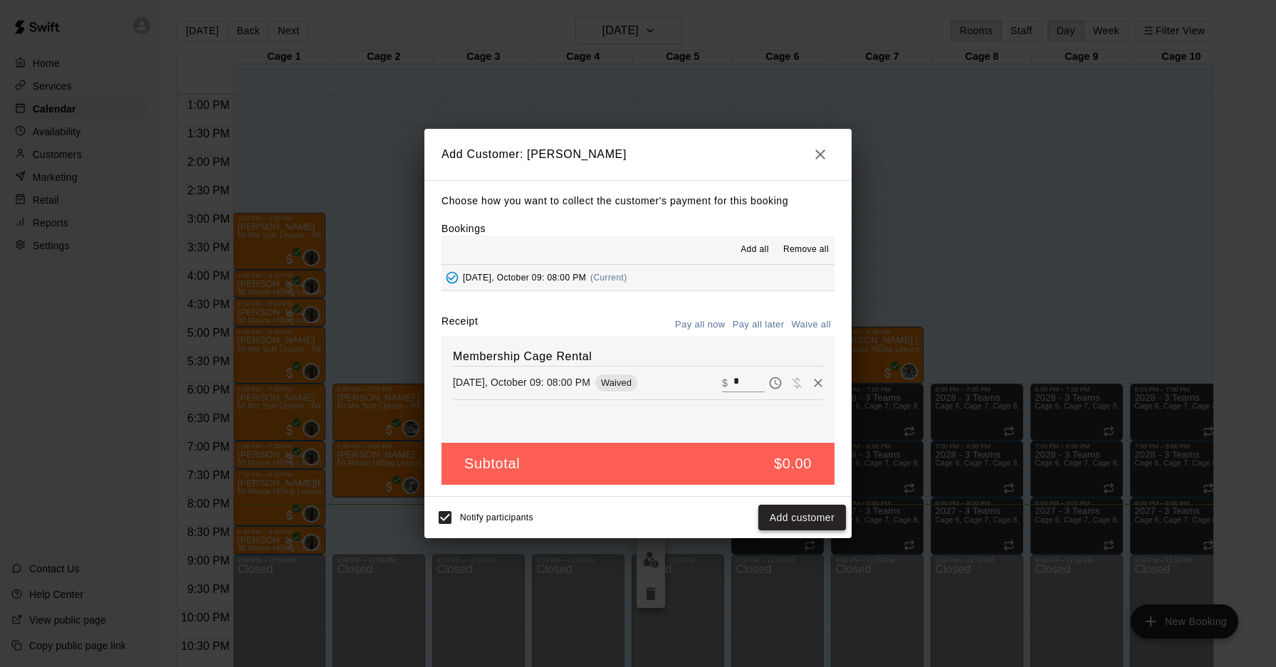
click at [803, 516] on button "Add customer" at bounding box center [802, 518] width 88 height 26
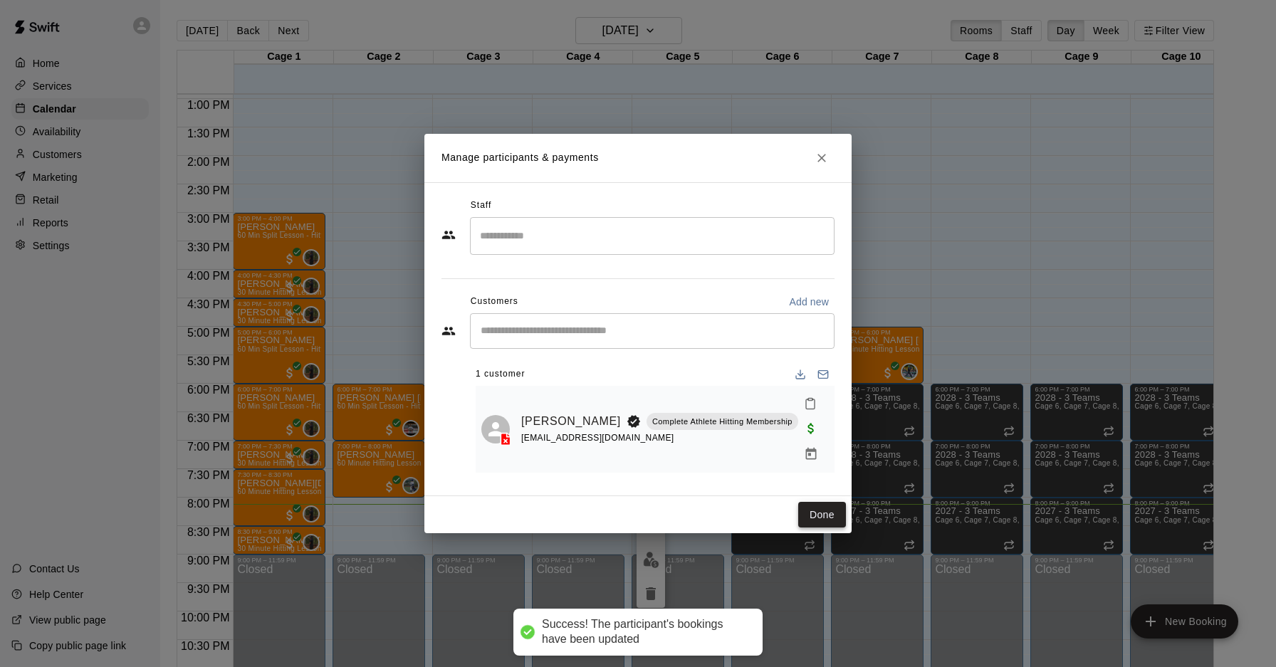
click at [826, 511] on button "Done" at bounding box center [822, 515] width 48 height 26
